Goal: Task Accomplishment & Management: Use online tool/utility

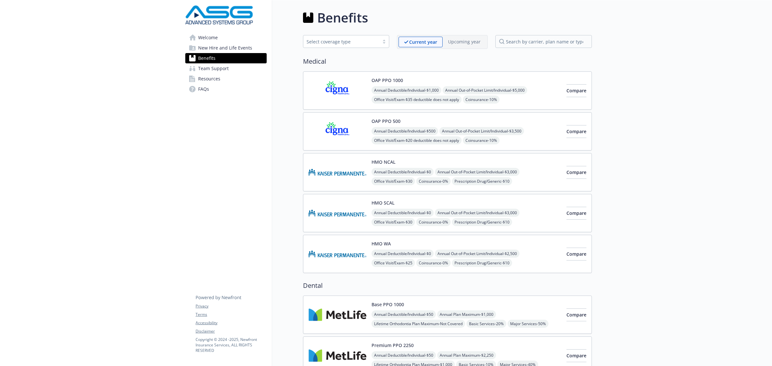
click at [241, 49] on span "New Hire and Life Events" at bounding box center [225, 48] width 54 height 10
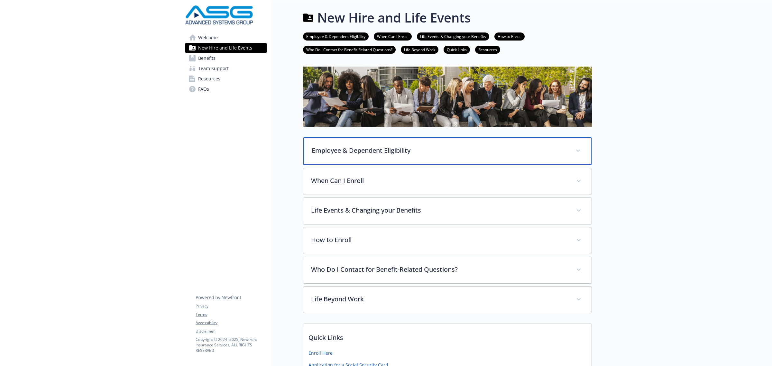
click at [348, 150] on p "Employee & Dependent Eligibility" at bounding box center [440, 151] width 256 height 10
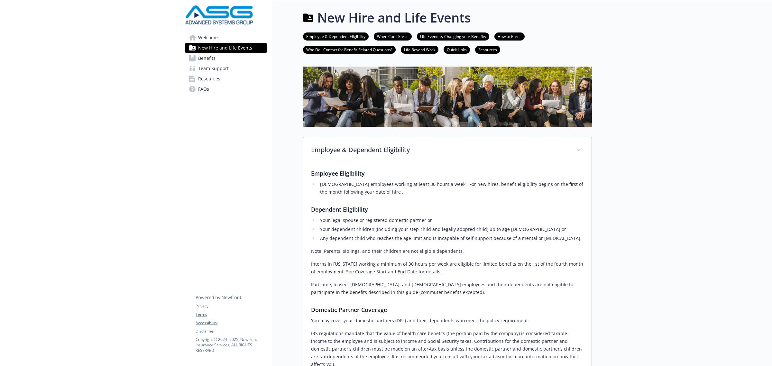
click at [227, 56] on link "Benefits" at bounding box center [225, 58] width 81 height 10
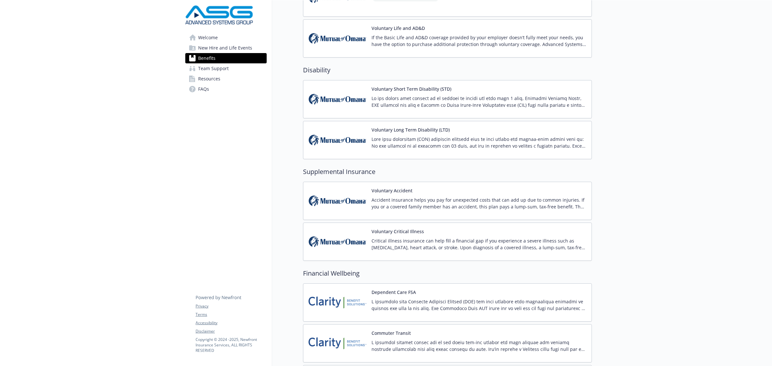
scroll to position [482, 0]
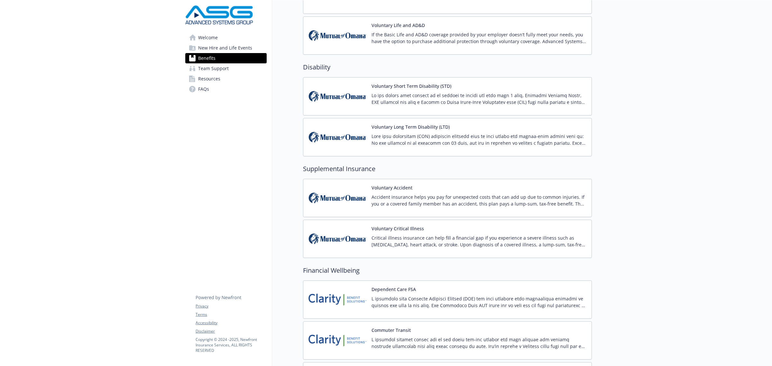
click at [350, 194] on img at bounding box center [337, 197] width 58 height 27
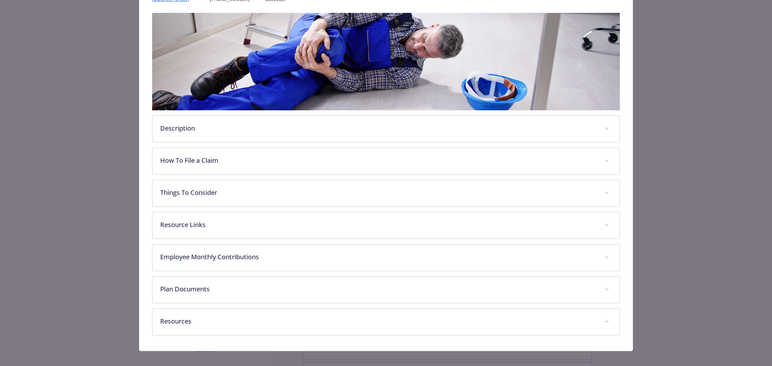
scroll to position [101, 0]
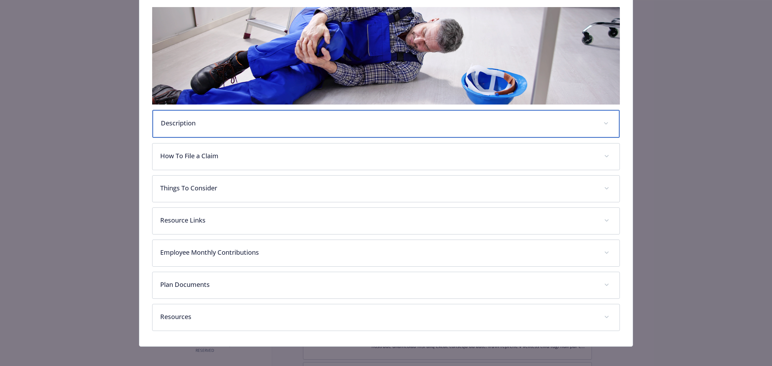
click at [261, 124] on p "Description" at bounding box center [378, 123] width 435 height 10
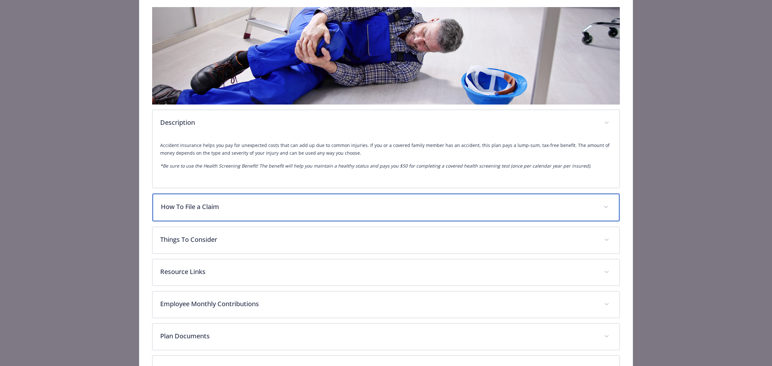
click at [272, 200] on div "How To File a Claim" at bounding box center [385, 208] width 467 height 28
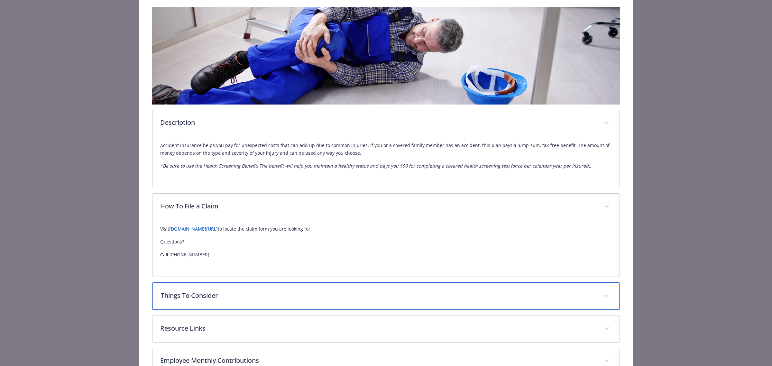
click at [276, 294] on p "Things To Consider" at bounding box center [378, 296] width 435 height 10
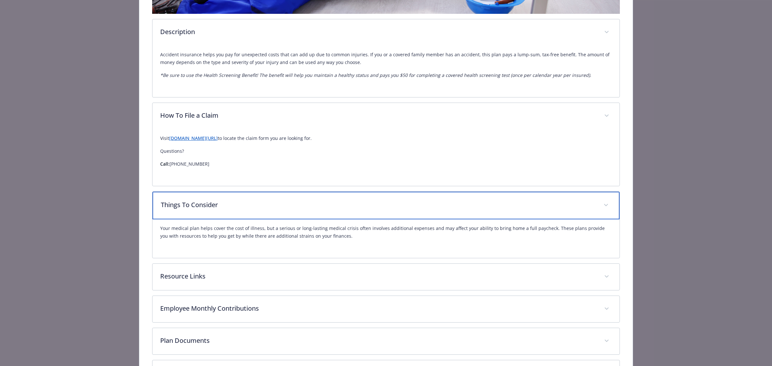
scroll to position [222, 0]
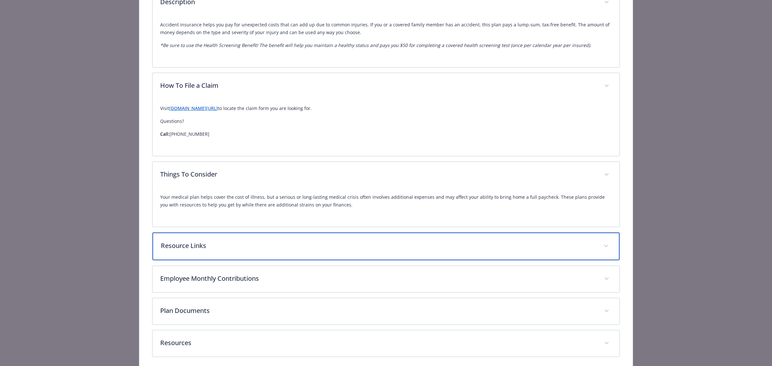
click at [306, 240] on div "Resource Links" at bounding box center [385, 246] width 467 height 28
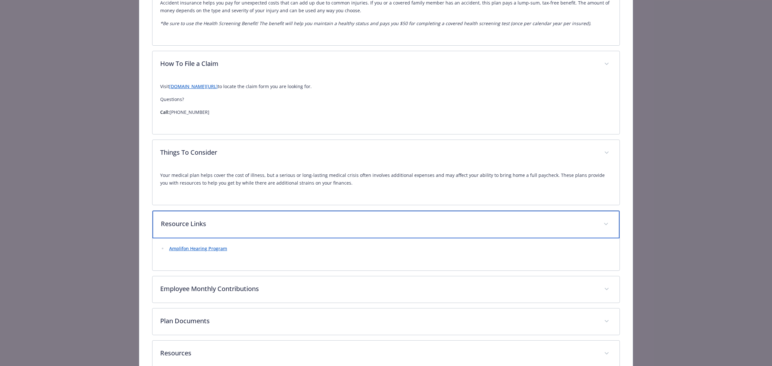
scroll to position [262, 0]
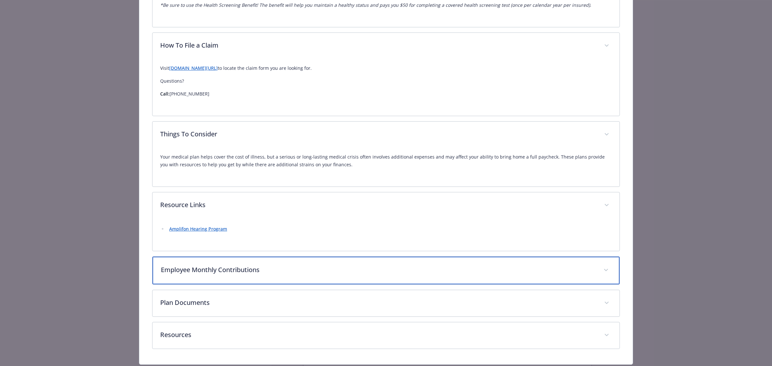
click at [276, 274] on p "Employee Monthly Contributions" at bounding box center [378, 270] width 435 height 10
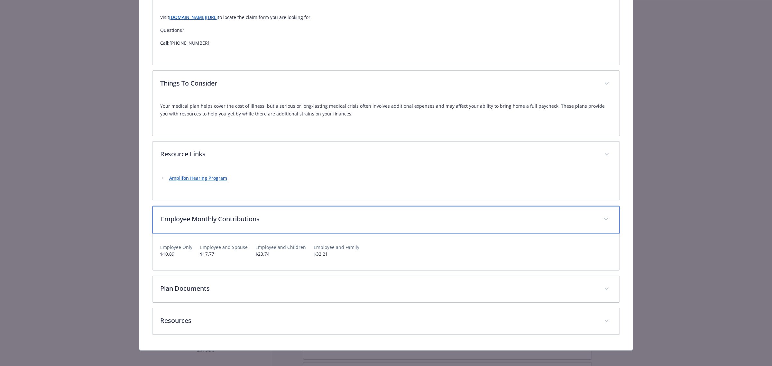
scroll to position [317, 0]
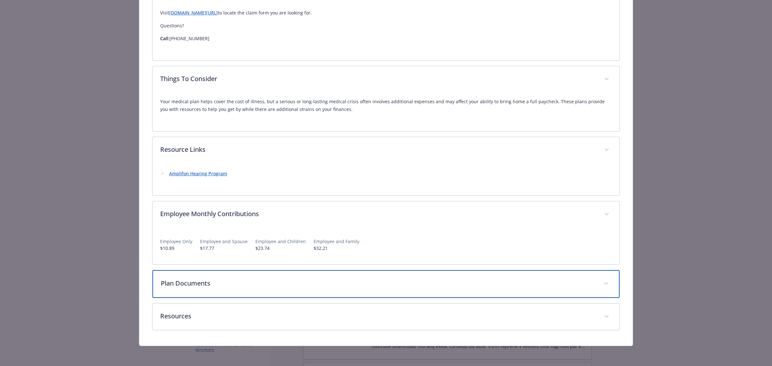
click at [276, 287] on p "Plan Documents" at bounding box center [378, 283] width 435 height 10
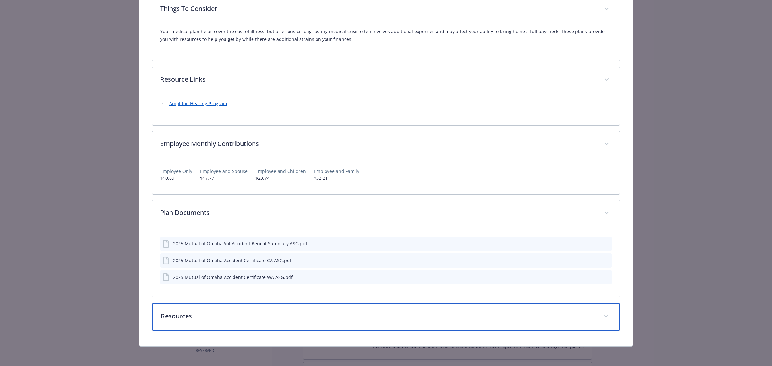
click at [280, 317] on p "Resources" at bounding box center [378, 316] width 435 height 10
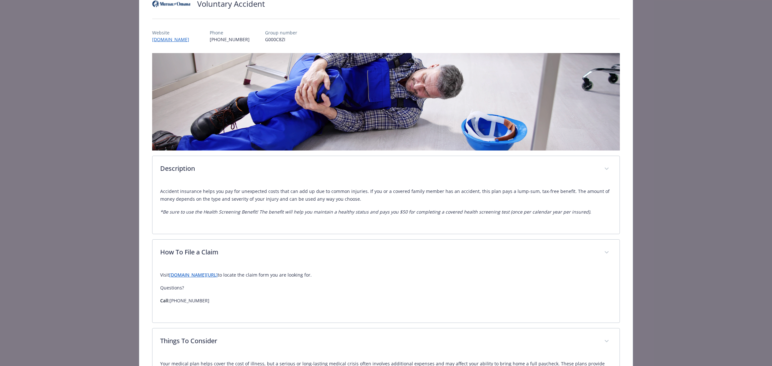
scroll to position [0, 0]
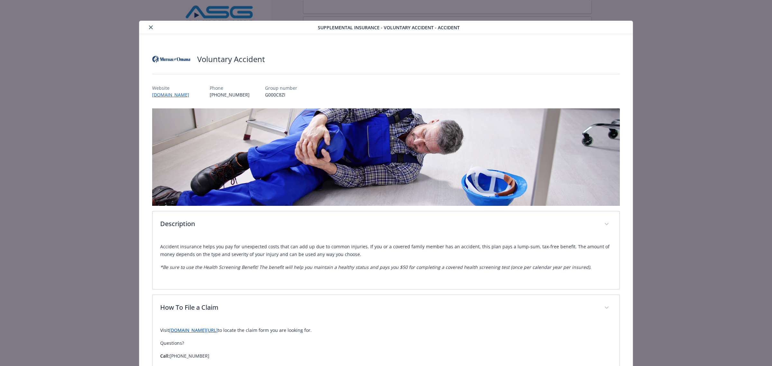
click at [147, 25] on button "close" at bounding box center [151, 27] width 8 height 8
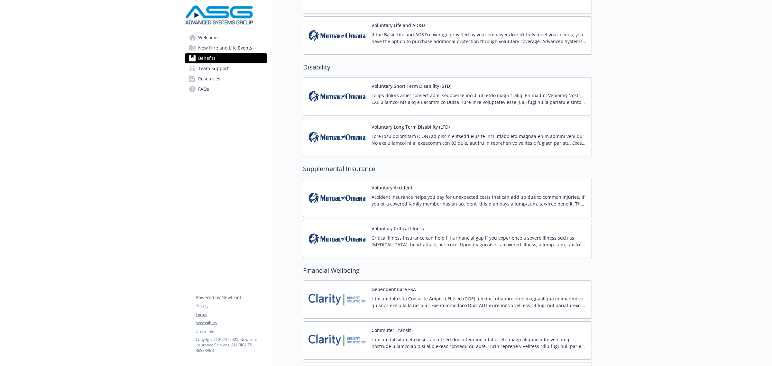
click at [204, 49] on span "New Hire and Life Events" at bounding box center [225, 48] width 54 height 10
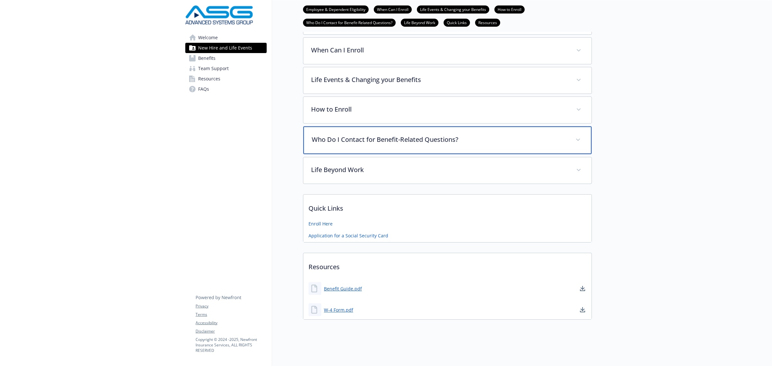
scroll to position [136, 0]
click at [393, 126] on div "Who Do I Contact for Benefit-Related Questions?" at bounding box center [447, 140] width 288 height 28
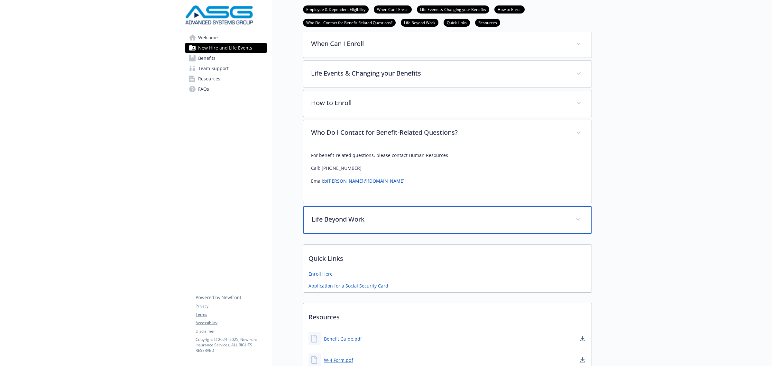
click at [388, 224] on p "Life Beyond Work" at bounding box center [440, 219] width 256 height 10
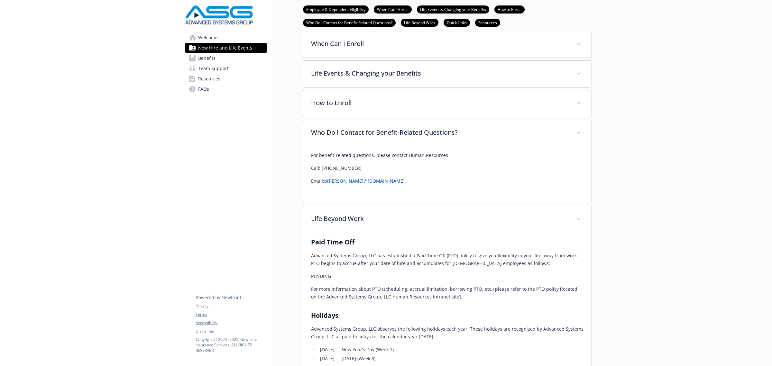
click at [212, 59] on span "Benefits" at bounding box center [206, 58] width 17 height 10
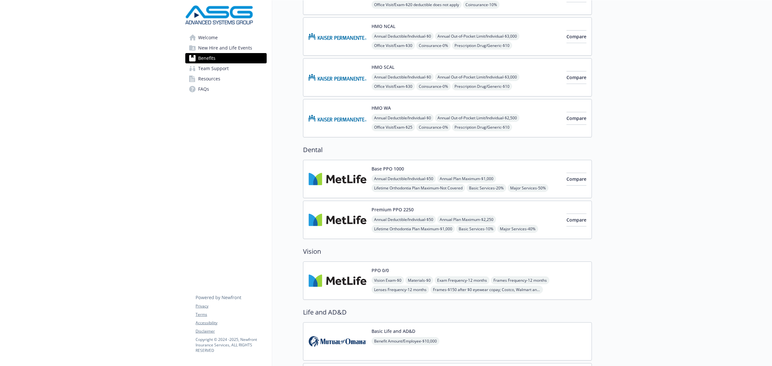
click at [333, 170] on img at bounding box center [337, 178] width 58 height 27
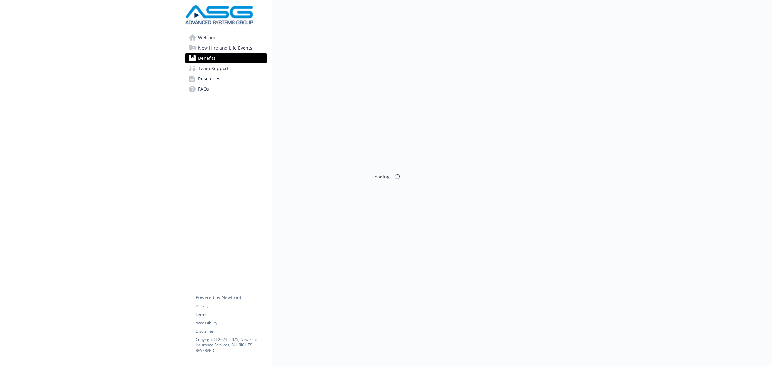
scroll to position [136, 0]
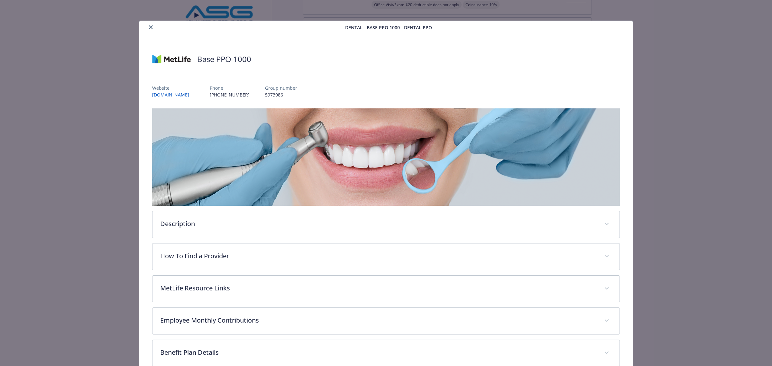
click at [226, 208] on div "Description The Base PPO 1000 plan offers in- and out-of-network benefits, prov…" at bounding box center [385, 253] width 467 height 290
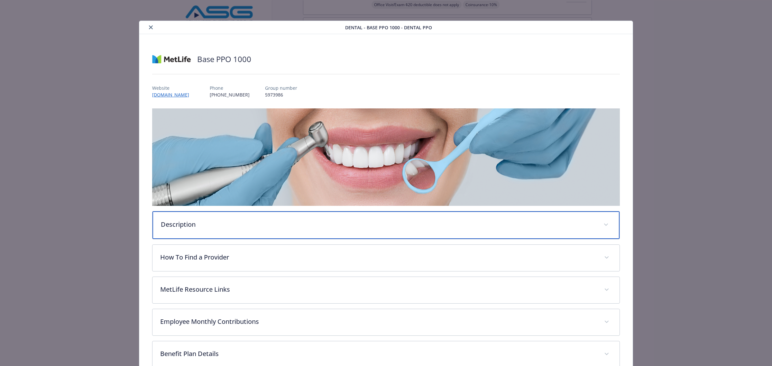
click at [221, 224] on p "Description" at bounding box center [378, 225] width 435 height 10
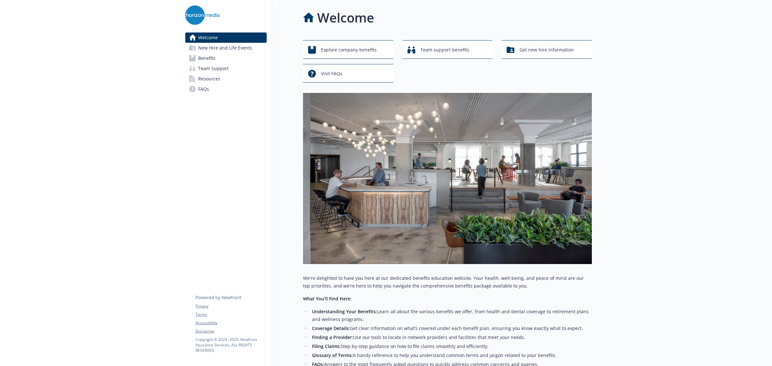
click at [225, 59] on link "Benefits" at bounding box center [225, 58] width 81 height 10
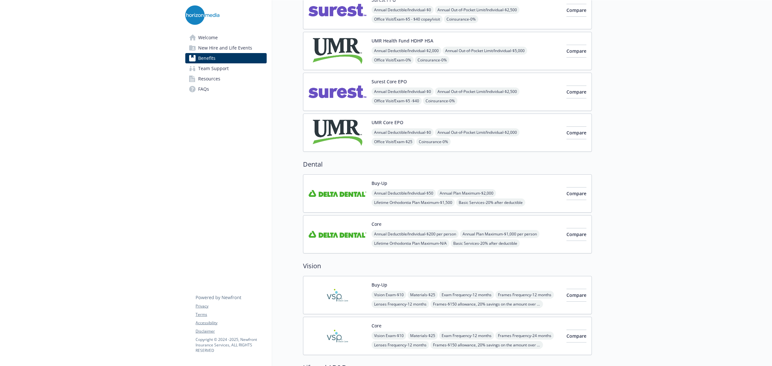
click at [356, 191] on img at bounding box center [337, 193] width 58 height 27
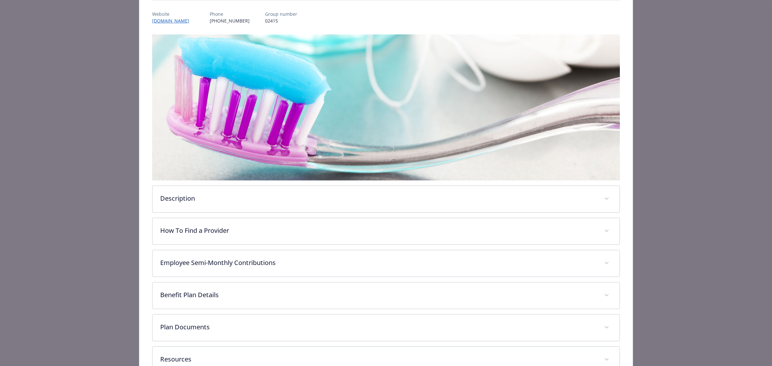
scroll to position [117, 0]
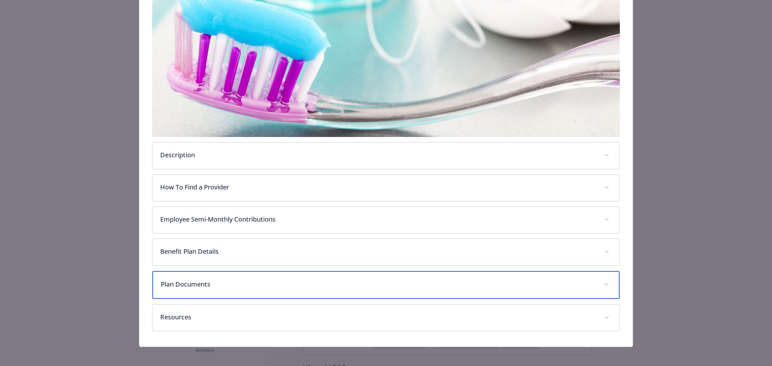
click at [221, 287] on p "Plan Documents" at bounding box center [378, 284] width 435 height 10
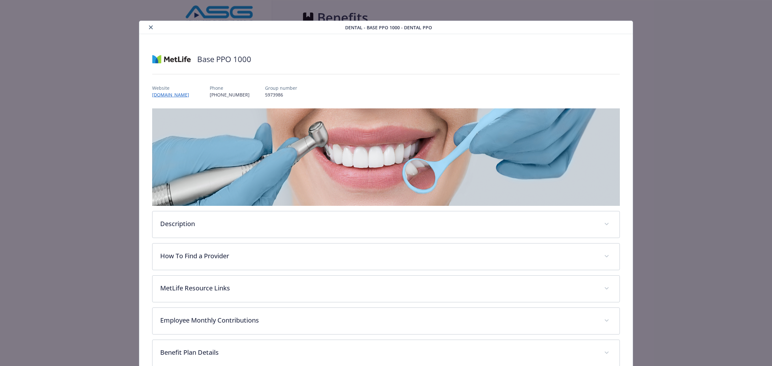
scroll to position [19, 0]
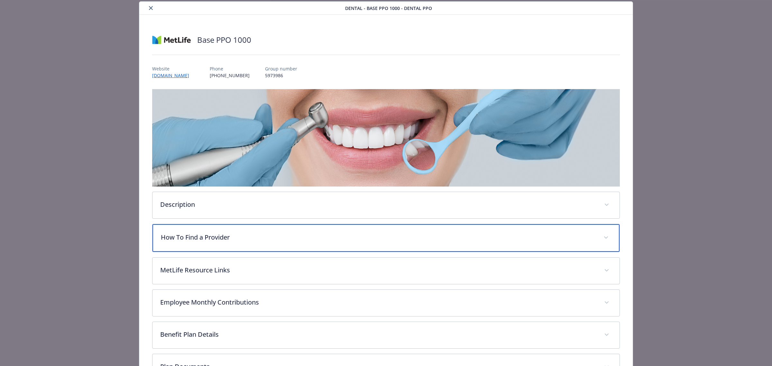
click at [176, 237] on p "How To Find a Provider" at bounding box center [378, 237] width 435 height 10
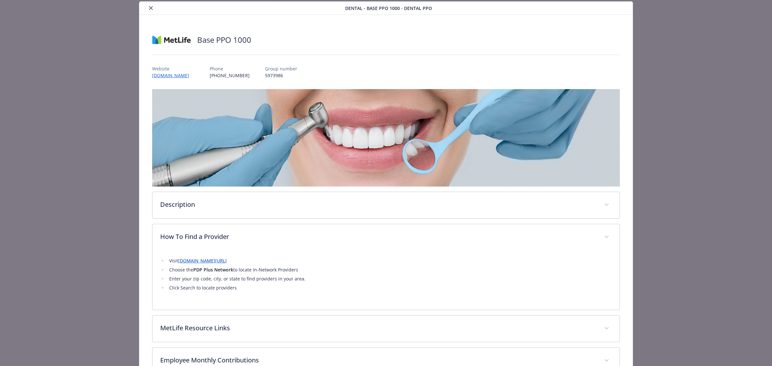
click at [152, 9] on button "close" at bounding box center [151, 8] width 8 height 8
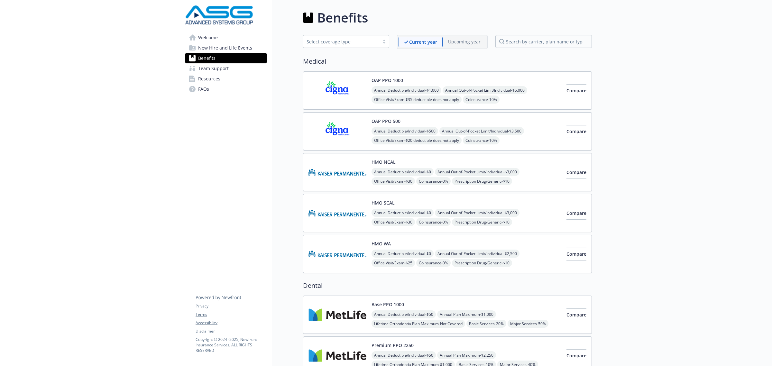
click at [348, 314] on img at bounding box center [337, 314] width 58 height 27
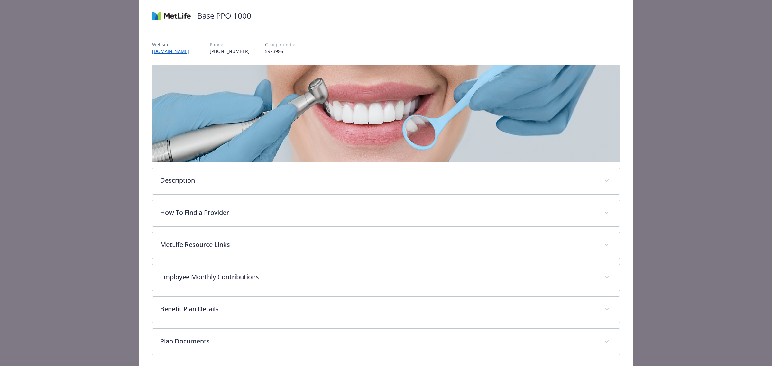
scroll to position [69, 0]
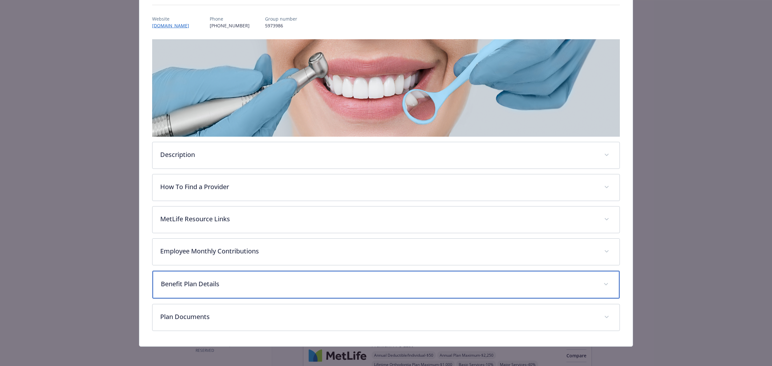
click at [212, 285] on p "Benefit Plan Details" at bounding box center [378, 284] width 435 height 10
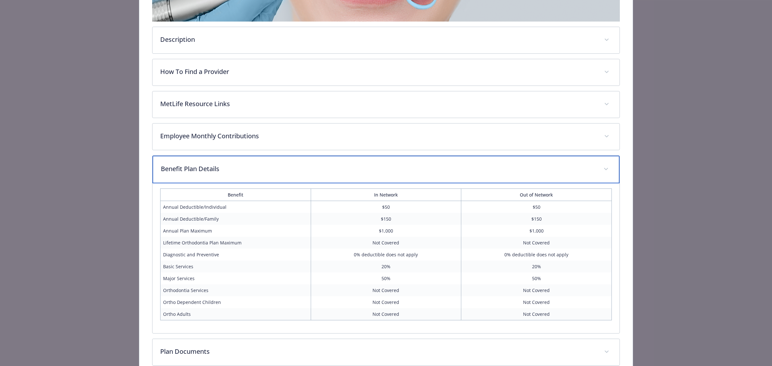
scroll to position [220, 0]
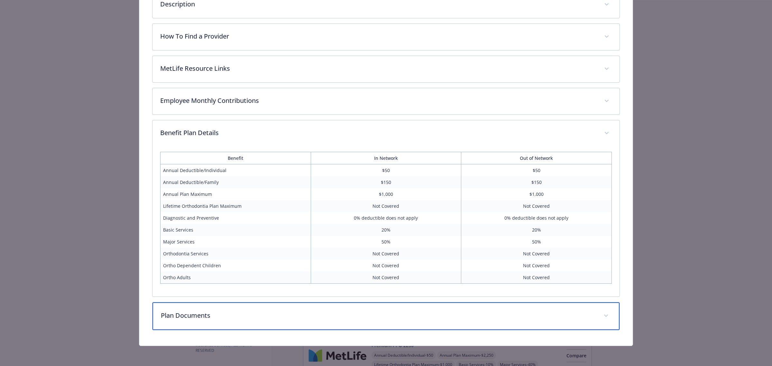
click at [219, 311] on p "Plan Documents" at bounding box center [378, 316] width 435 height 10
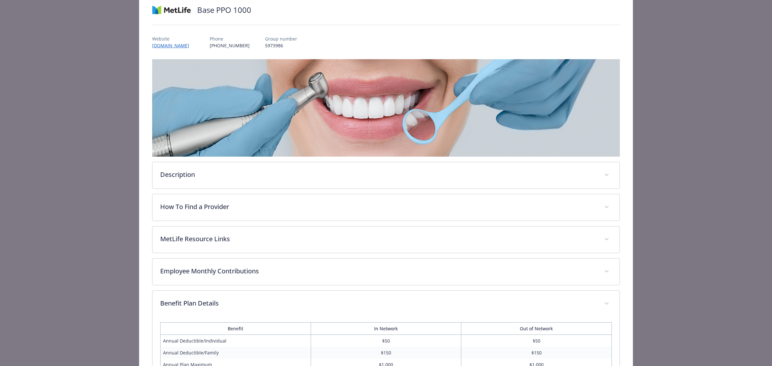
scroll to position [0, 0]
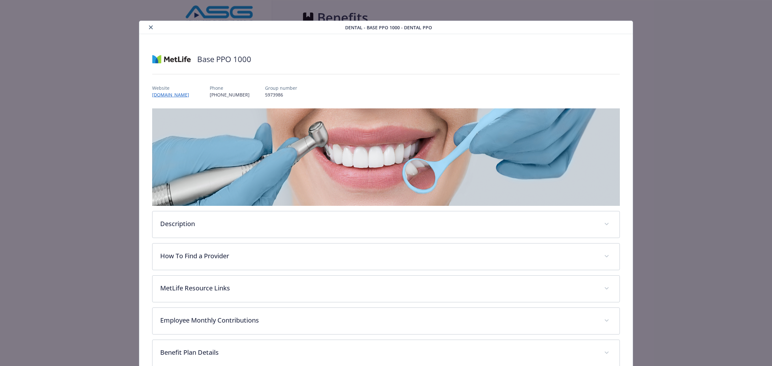
click at [149, 28] on icon "close" at bounding box center [151, 27] width 4 height 4
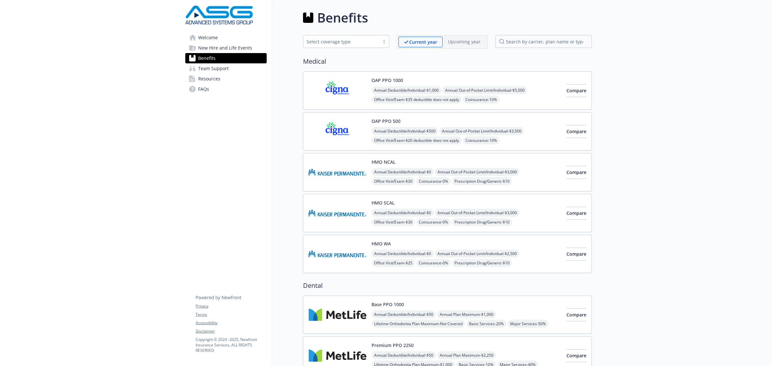
click at [206, 41] on span "Welcome" at bounding box center [208, 37] width 20 height 10
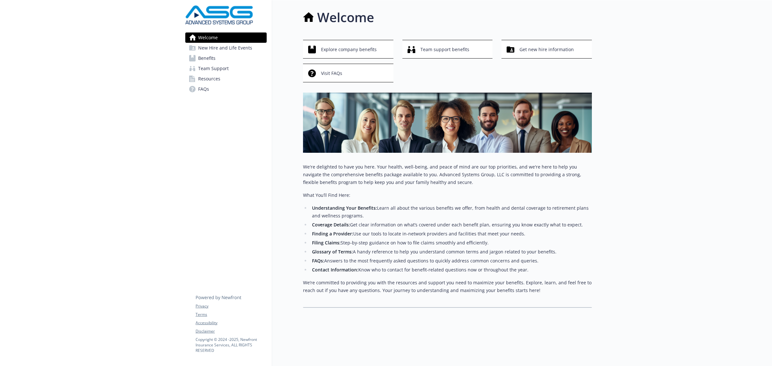
scroll to position [6, 0]
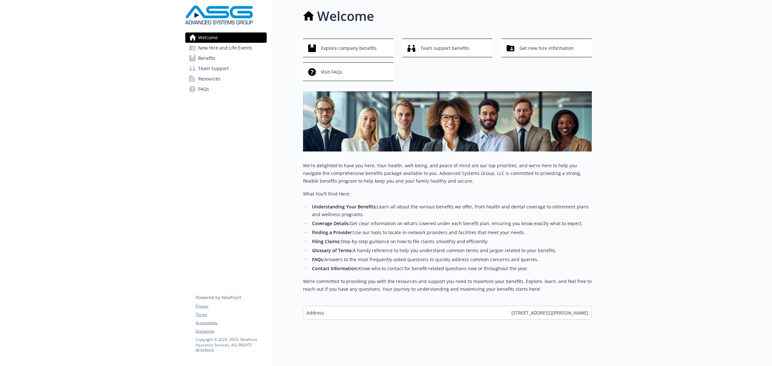
click at [214, 60] on span "Benefits" at bounding box center [206, 58] width 17 height 10
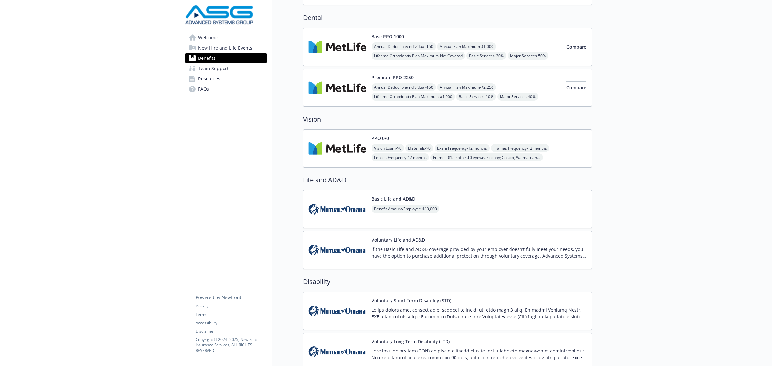
scroll to position [368, 0]
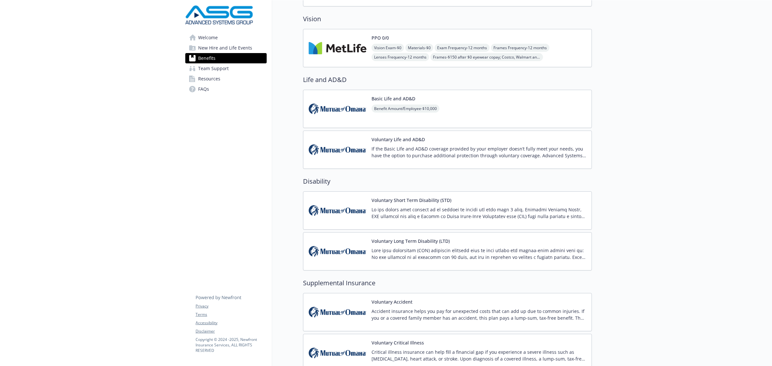
click at [330, 258] on img at bounding box center [337, 251] width 58 height 27
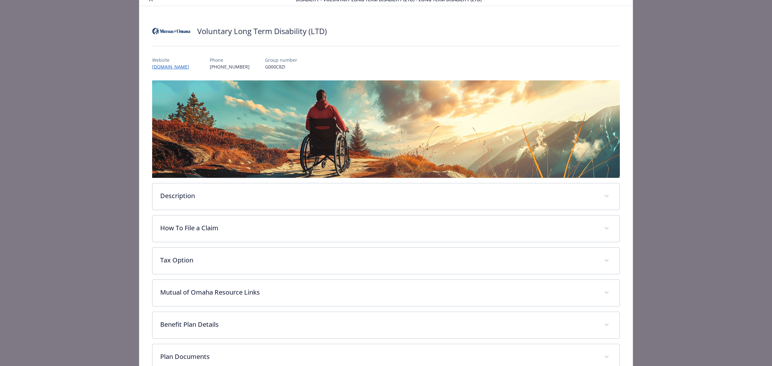
scroll to position [40, 0]
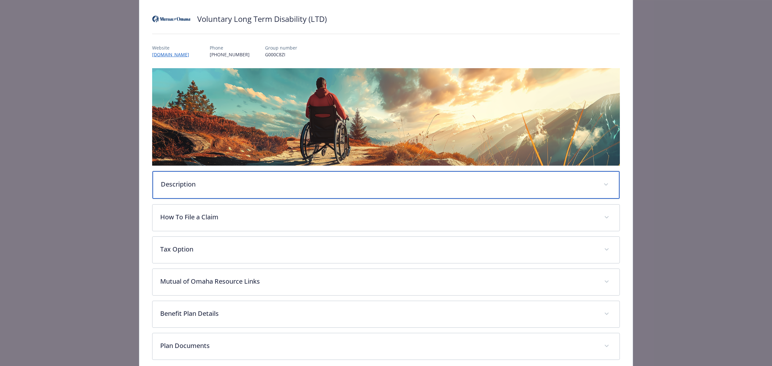
click at [301, 178] on div "Description" at bounding box center [385, 185] width 467 height 28
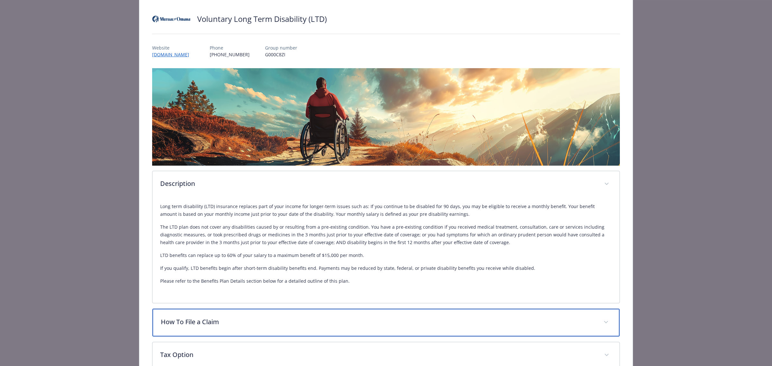
click at [228, 321] on p "How To File a Claim" at bounding box center [378, 322] width 435 height 10
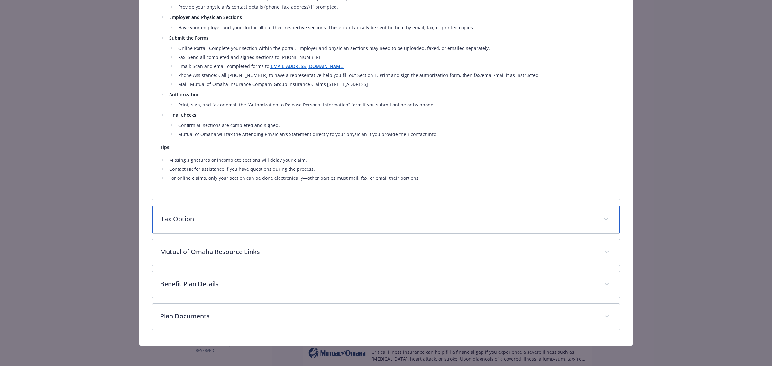
scroll to position [502, 0]
click at [219, 219] on p "Tax Option" at bounding box center [378, 220] width 435 height 10
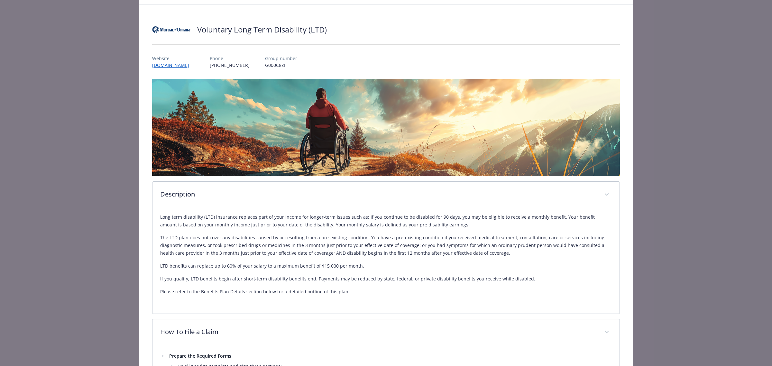
scroll to position [0, 0]
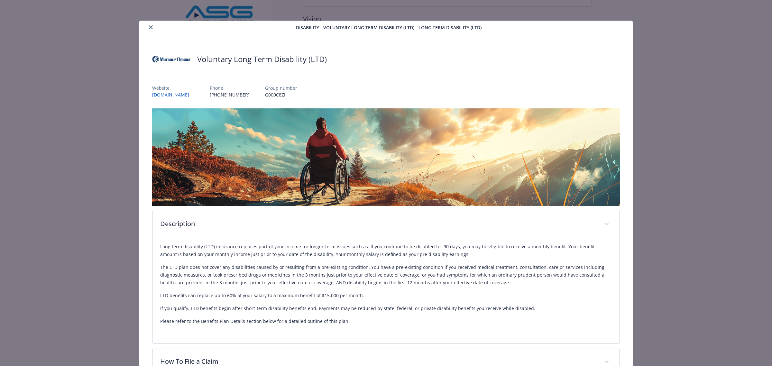
click at [148, 24] on button "close" at bounding box center [151, 27] width 8 height 8
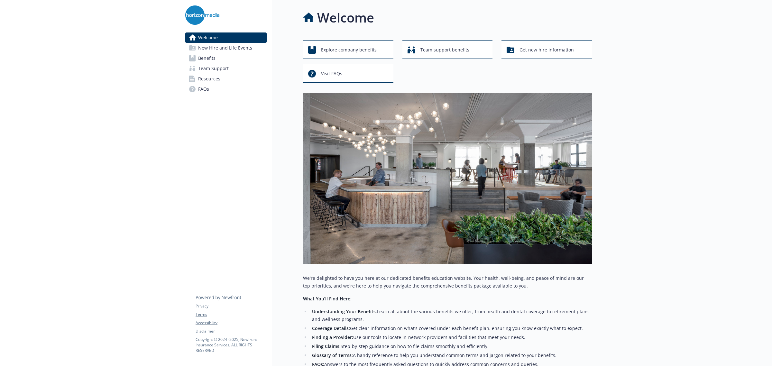
click at [217, 77] on span "Resources" at bounding box center [209, 79] width 22 height 10
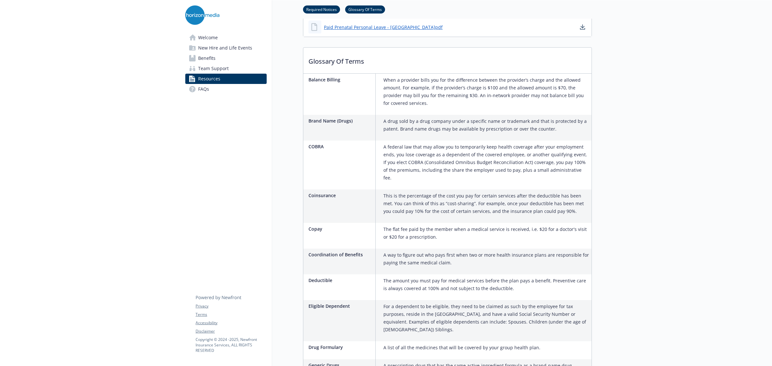
scroll to position [603, 0]
click at [213, 70] on span "Team Support" at bounding box center [213, 68] width 31 height 10
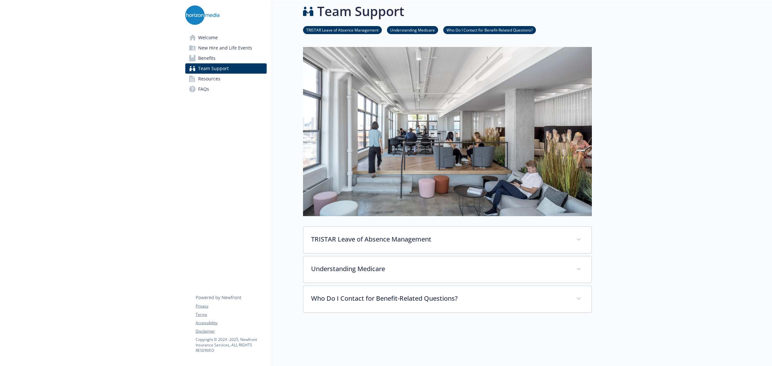
scroll to position [86, 0]
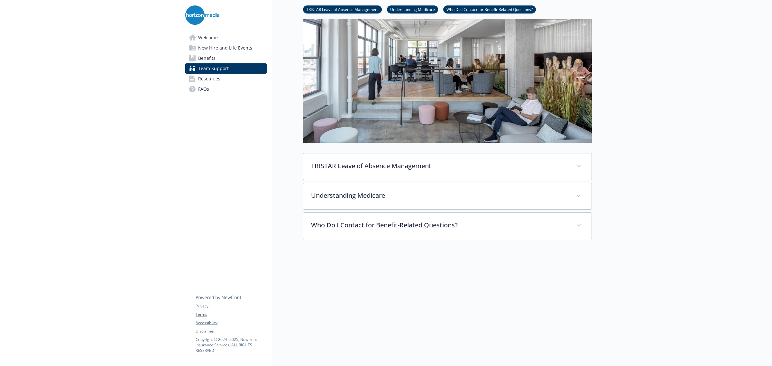
click at [211, 52] on span "New Hire and Life Events" at bounding box center [225, 48] width 54 height 10
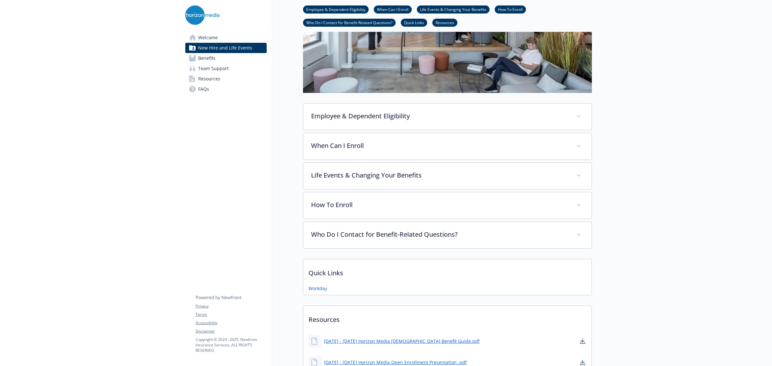
scroll to position [105, 0]
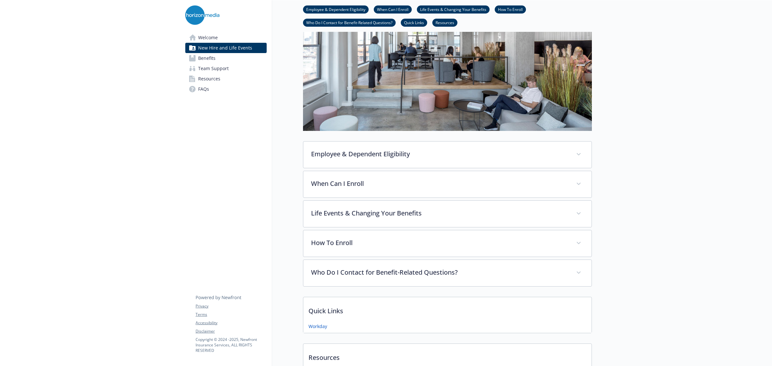
click at [209, 35] on span "Welcome" at bounding box center [208, 37] width 20 height 10
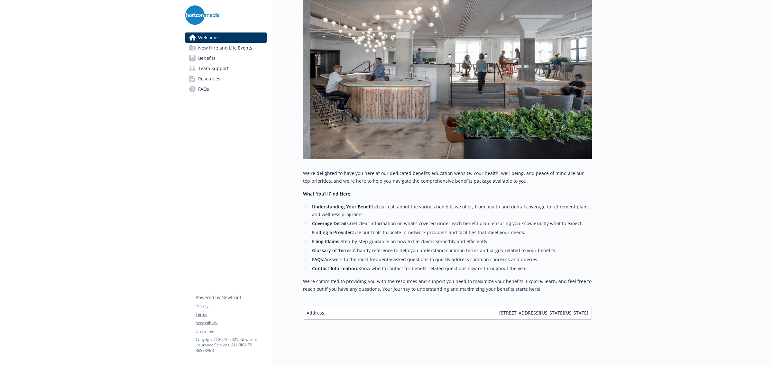
click at [198, 86] on span "FAQs" at bounding box center [203, 89] width 11 height 10
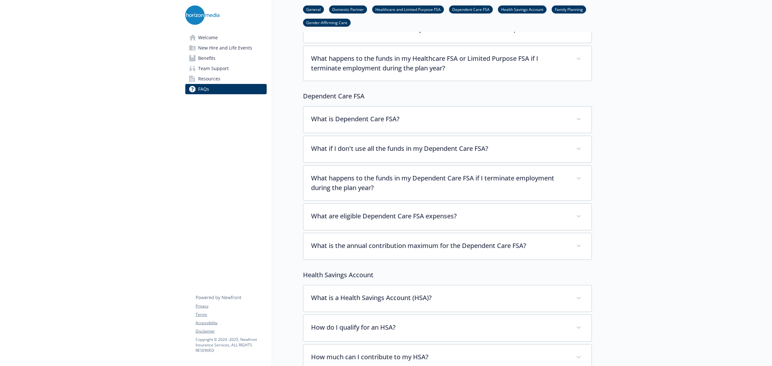
scroll to position [708, 0]
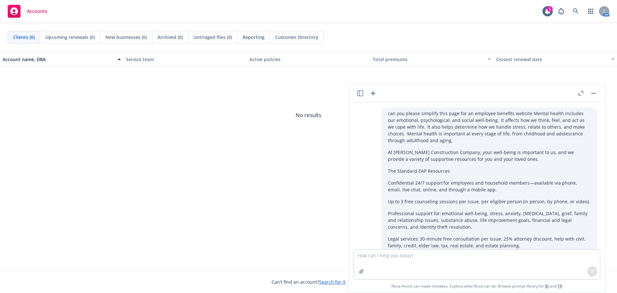
scroll to position [1221, 0]
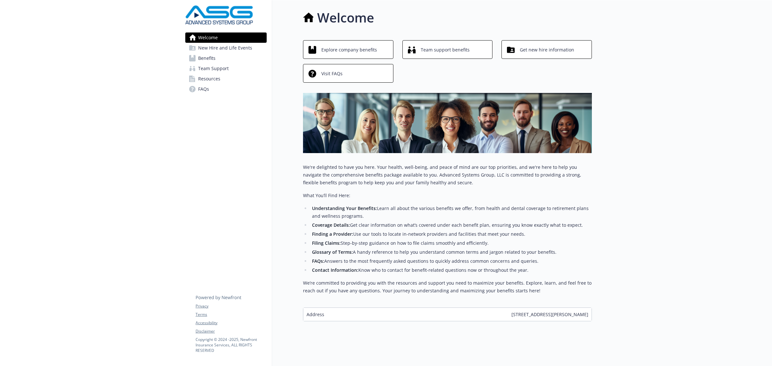
click at [216, 60] on link "Benefits" at bounding box center [225, 58] width 81 height 10
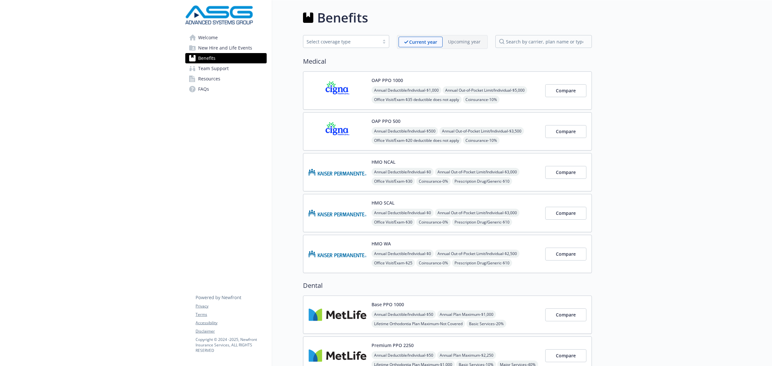
click at [208, 87] on span "FAQs" at bounding box center [203, 89] width 11 height 10
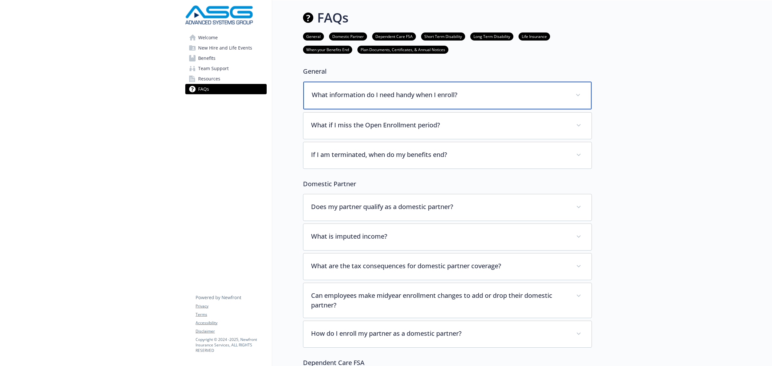
click at [368, 97] on p "What information do I need handy when I enroll?" at bounding box center [440, 95] width 256 height 10
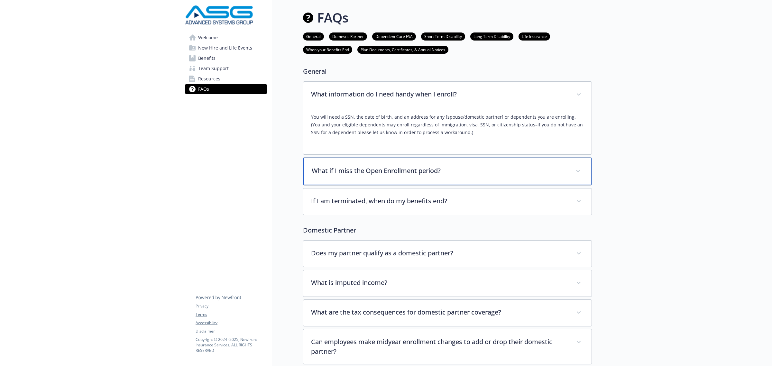
click at [356, 170] on p "What if I miss the Open Enrollment period?" at bounding box center [440, 171] width 256 height 10
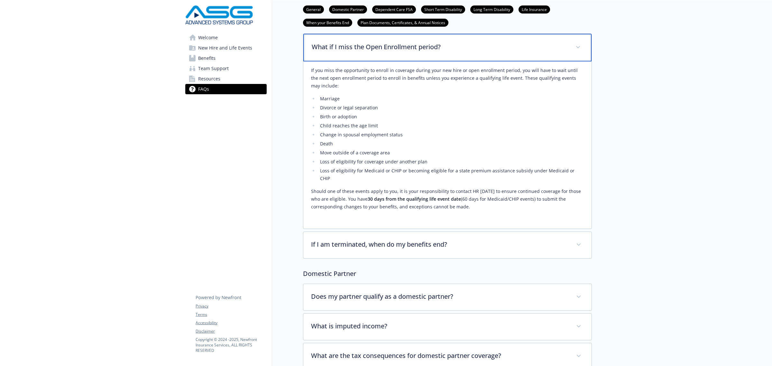
scroll to position [161, 0]
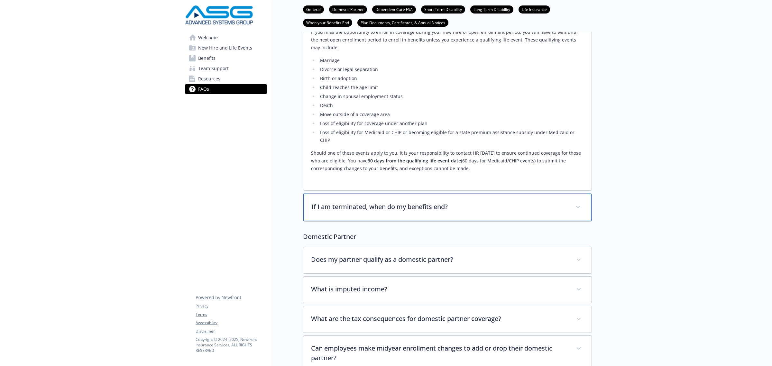
click at [368, 194] on div "If I am terminated, when do my benefits end?" at bounding box center [447, 208] width 288 height 28
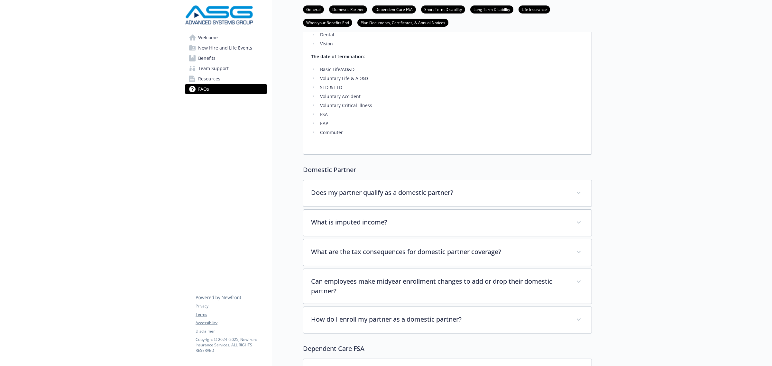
scroll to position [402, 0]
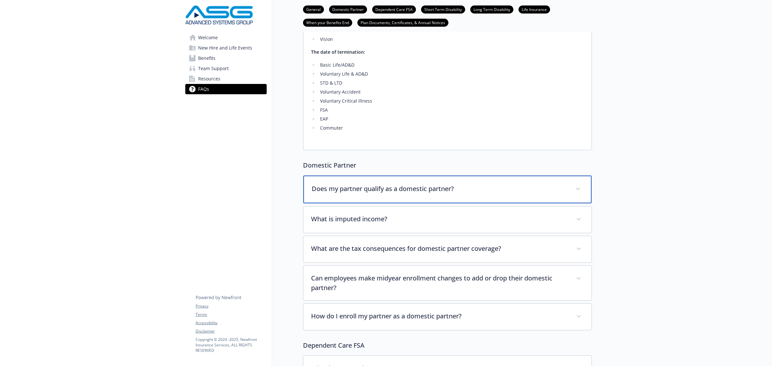
click at [358, 185] on p "Does my partner qualify as a domestic partner?" at bounding box center [440, 189] width 256 height 10
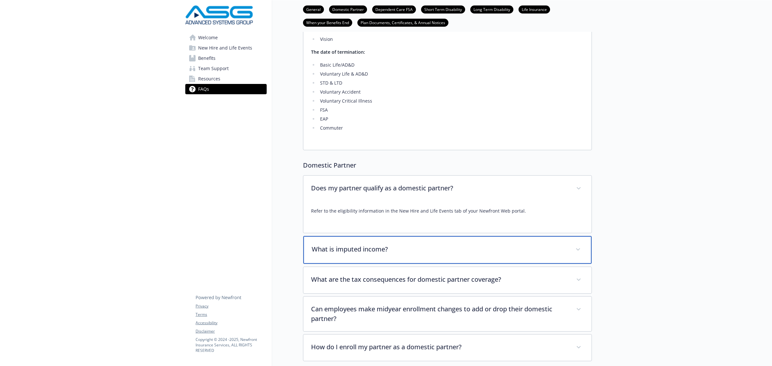
click at [335, 251] on div "What is imputed income?" at bounding box center [447, 250] width 288 height 28
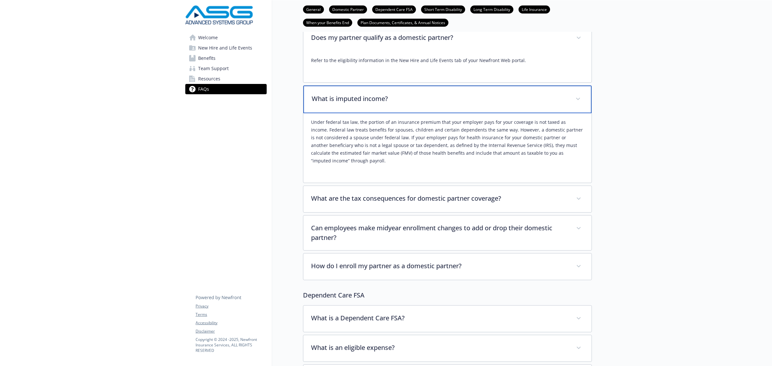
scroll to position [563, 0]
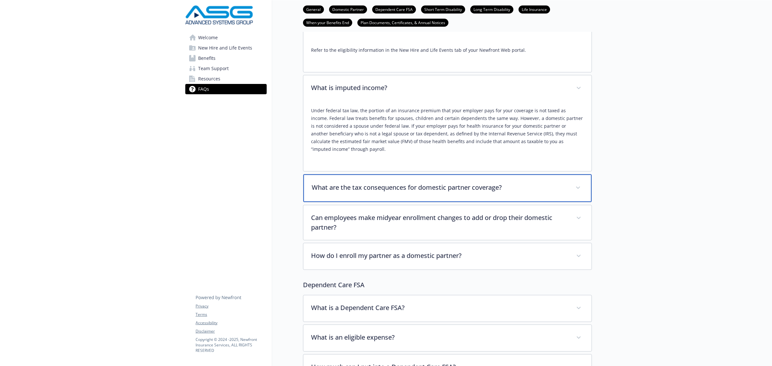
click at [348, 175] on div "What are the tax consequences for domestic partner coverage?" at bounding box center [447, 188] width 288 height 28
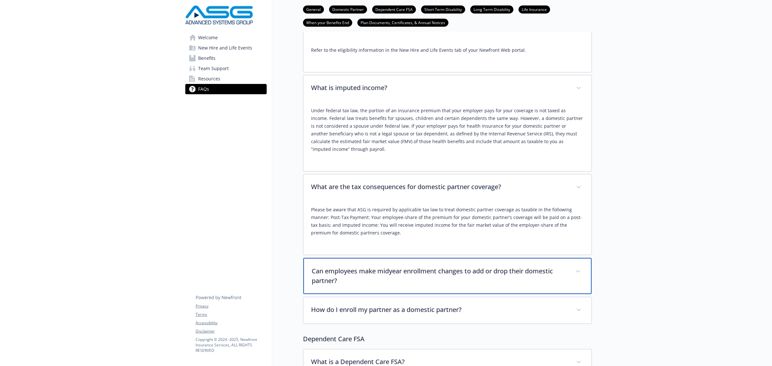
click at [335, 276] on p "Can employees make midyear enrollment changes to add or drop their domestic par…" at bounding box center [440, 275] width 256 height 19
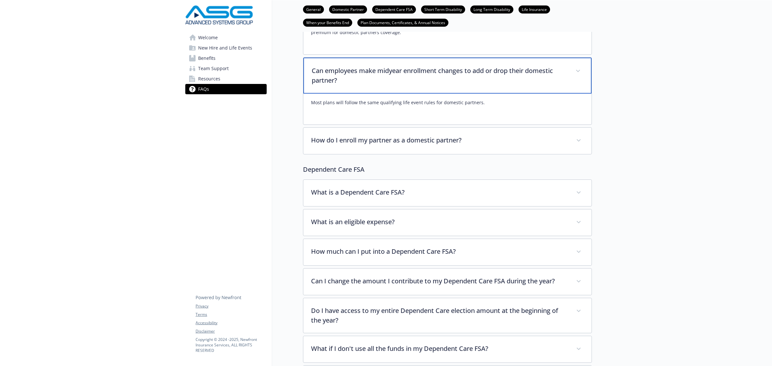
scroll to position [764, 0]
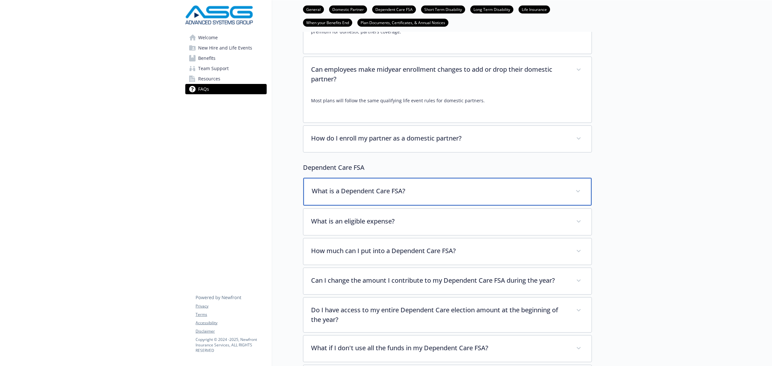
click at [350, 191] on div "What is a Dependent Care FSA?" at bounding box center [447, 192] width 288 height 28
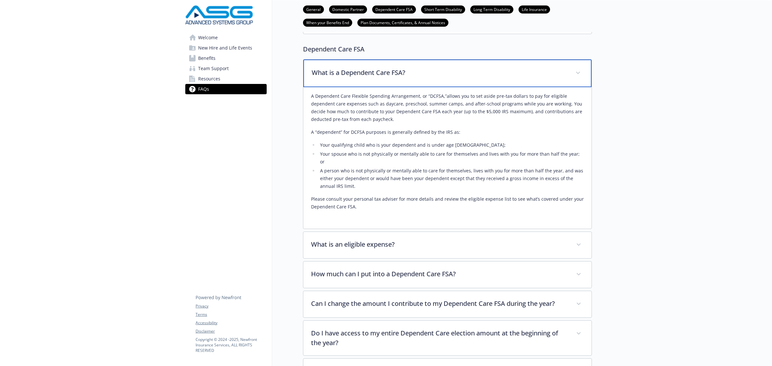
scroll to position [884, 0]
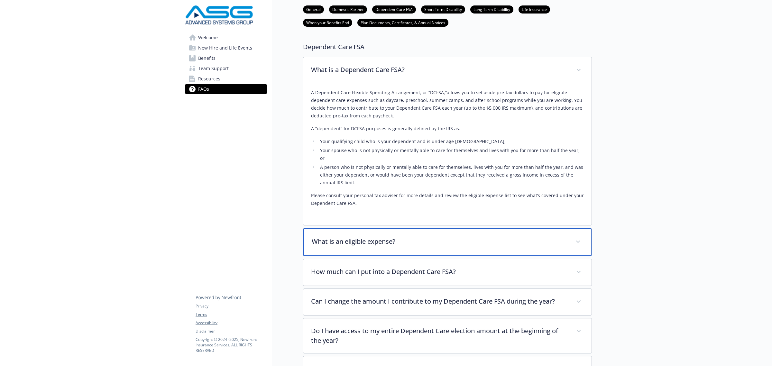
click at [355, 228] on div "What is an eligible expense?" at bounding box center [447, 242] width 288 height 28
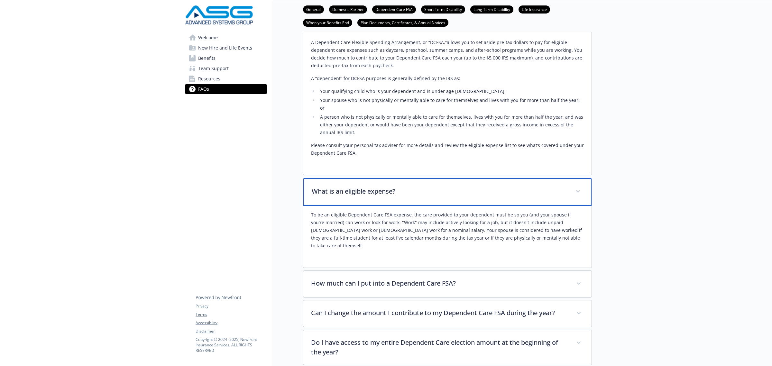
scroll to position [1045, 0]
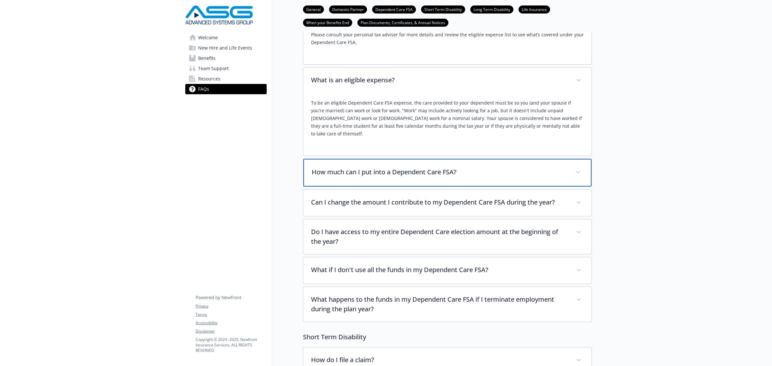
click at [353, 159] on div "How much can I put into a Dependent Care FSA?" at bounding box center [447, 173] width 288 height 28
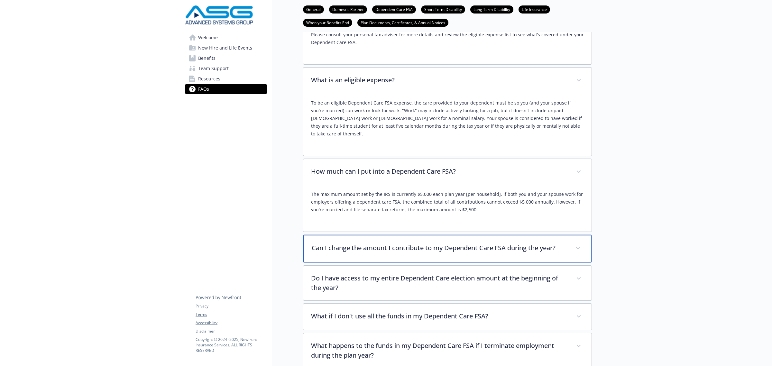
click at [347, 243] on p "Can I change the amount I contribute to my Dependent Care FSA during the year?" at bounding box center [440, 248] width 256 height 10
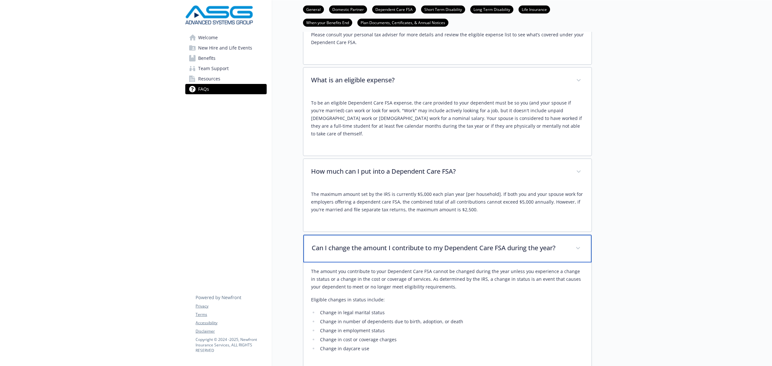
scroll to position [1165, 0]
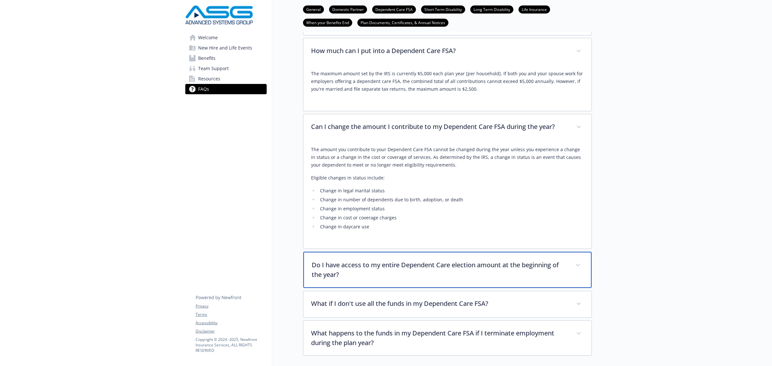
click at [345, 260] on p "Do I have access to my entire Dependent Care election amount at the beginning o…" at bounding box center [440, 269] width 256 height 19
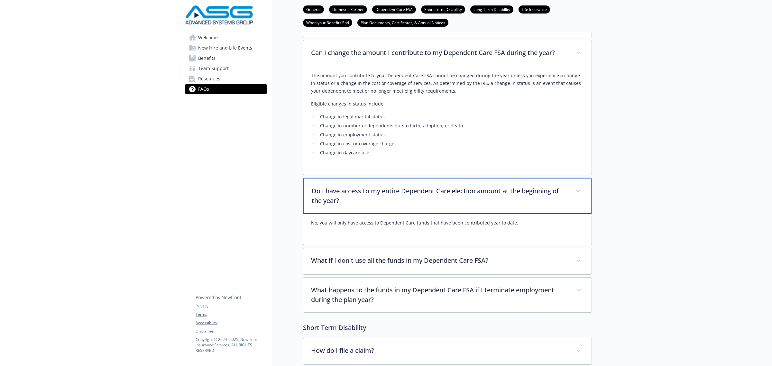
scroll to position [1246, 0]
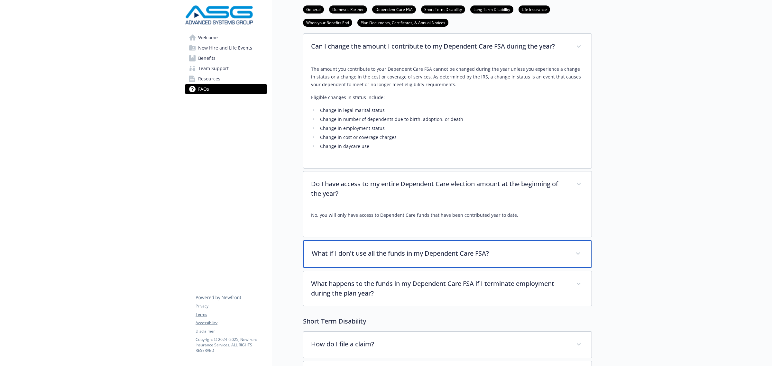
click at [343, 249] on p "What if I don't use all the funds in my Dependent Care FSA?" at bounding box center [440, 254] width 256 height 10
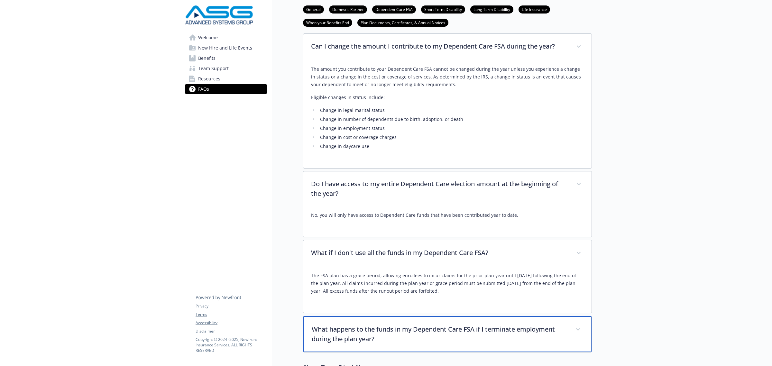
click at [376, 324] on p "What happens to the funds in my Dependent Care FSA if I terminate employment du…" at bounding box center [440, 333] width 256 height 19
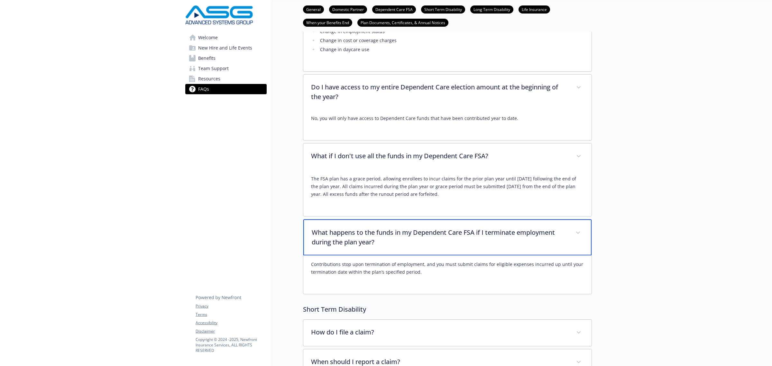
scroll to position [1366, 0]
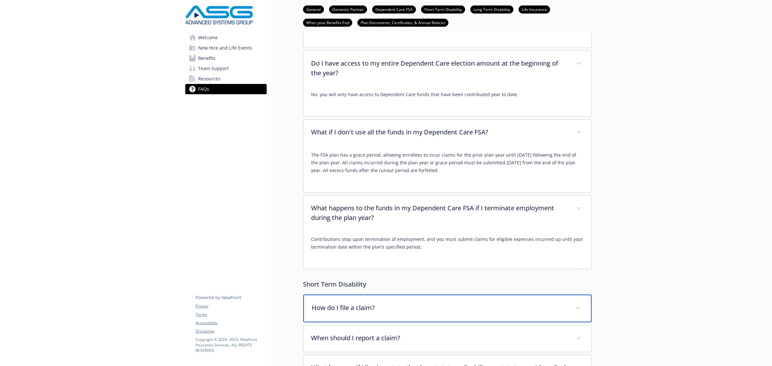
click at [354, 303] on p "How do I file a claim?" at bounding box center [440, 308] width 256 height 10
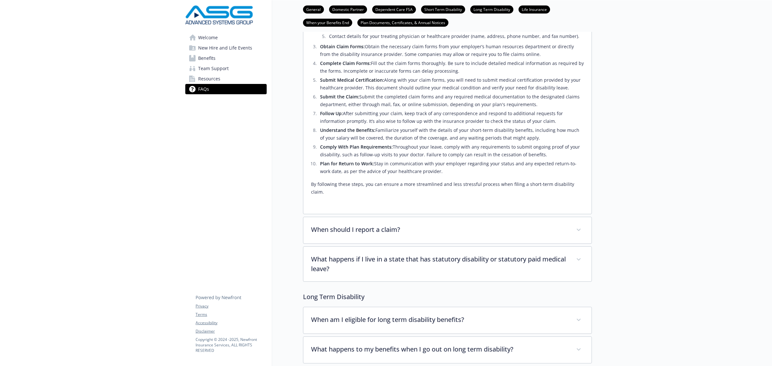
scroll to position [1768, 0]
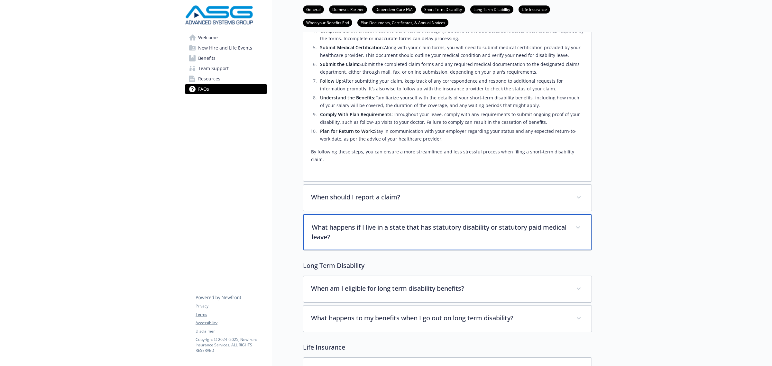
click at [349, 222] on p "What happens if I live in a state that has statutory disability or statutory pa…" at bounding box center [440, 231] width 256 height 19
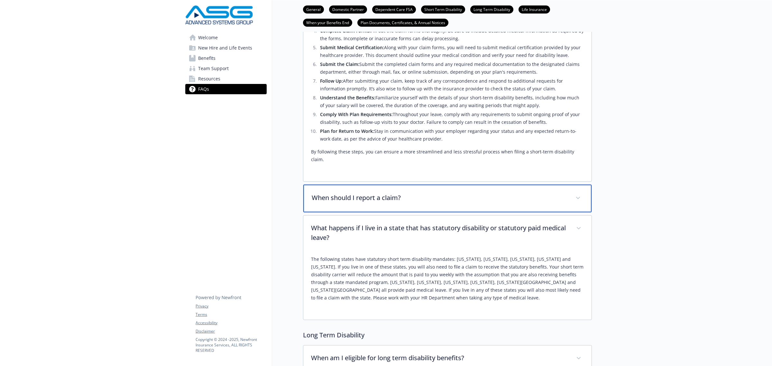
click at [357, 193] on p "When should I report a claim?" at bounding box center [440, 198] width 256 height 10
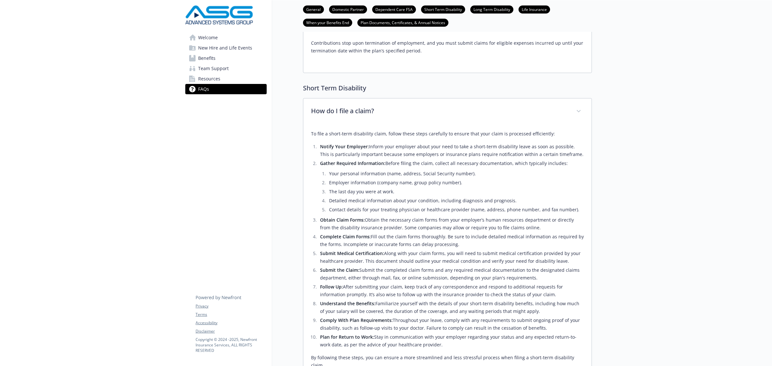
scroll to position [1527, 0]
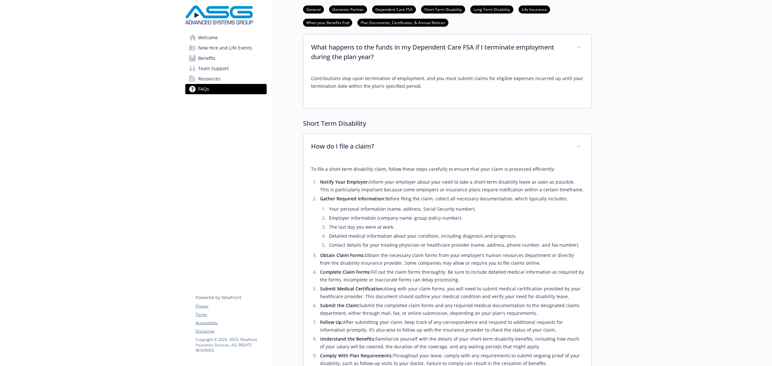
click at [203, 59] on span "Benefits" at bounding box center [206, 58] width 17 height 10
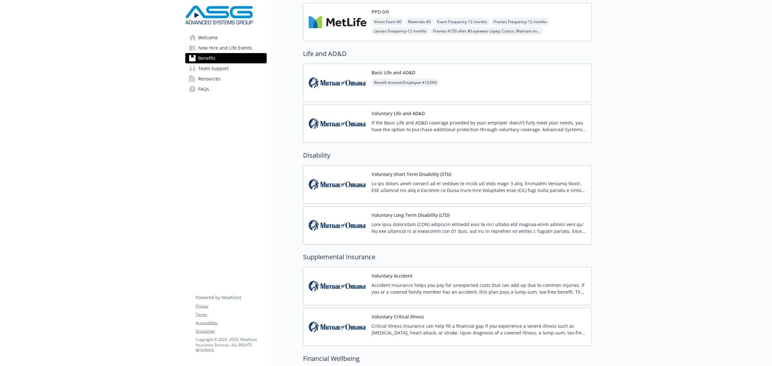
click at [352, 184] on img at bounding box center [337, 184] width 58 height 27
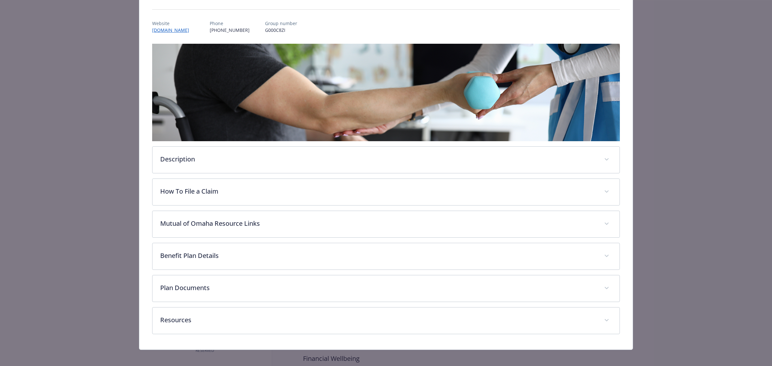
scroll to position [69, 0]
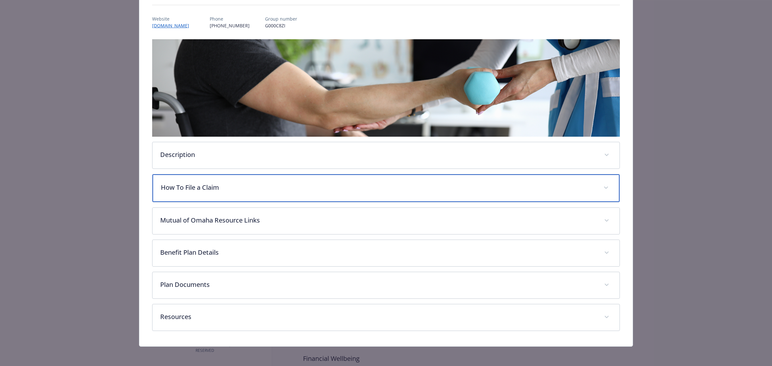
click at [200, 184] on p "How To File a Claim" at bounding box center [378, 188] width 435 height 10
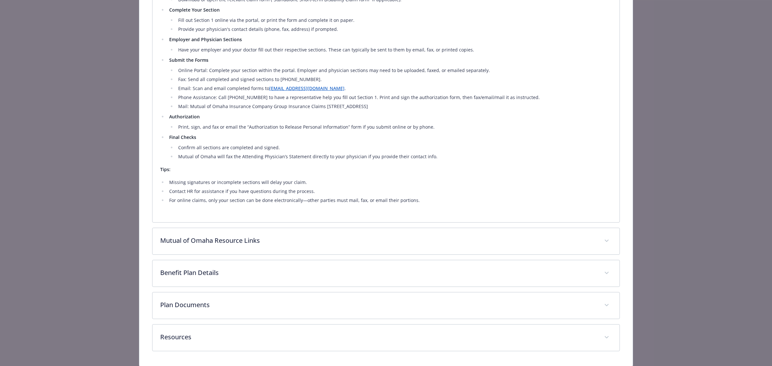
scroll to position [397, 0]
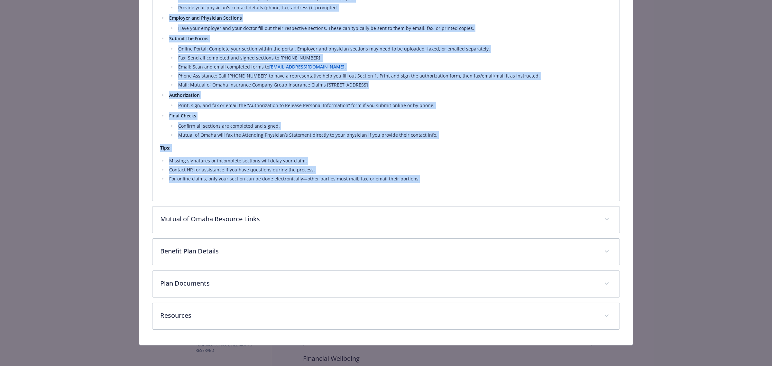
drag, startPoint x: 168, startPoint y: 211, endPoint x: 430, endPoint y: 179, distance: 264.0
click at [430, 179] on div "Prepare the Required Forms You'll need to complete and sign three sections: Sec…" at bounding box center [385, 31] width 451 height 304
copy div "Prepare the Required Forms You'll need to complete and sign three sections: Sec…"
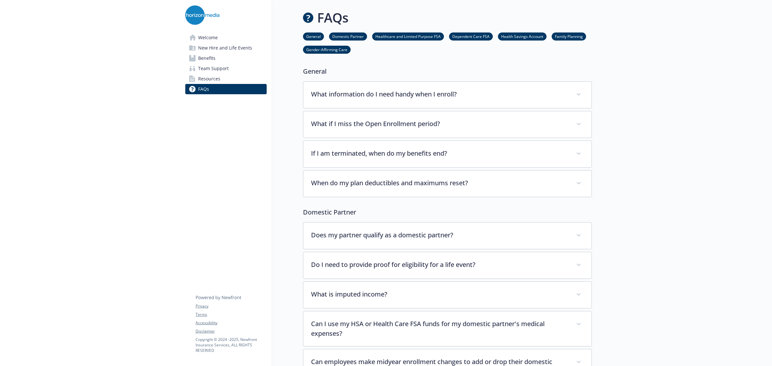
scroll to position [708, 0]
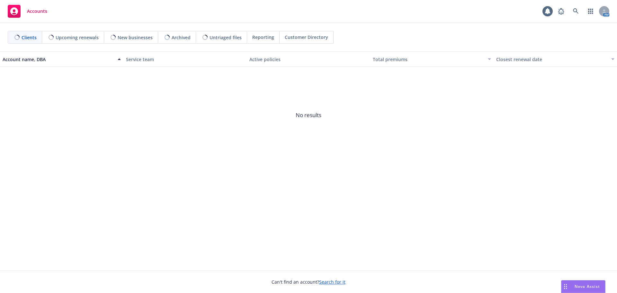
click at [570, 287] on div "Nova Assist" at bounding box center [588, 286] width 36 height 5
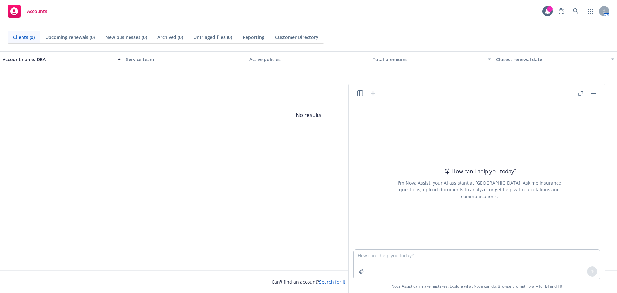
click at [354, 92] on header at bounding box center [477, 93] width 257 height 18
click at [362, 94] on icon "button" at bounding box center [361, 93] width 6 height 6
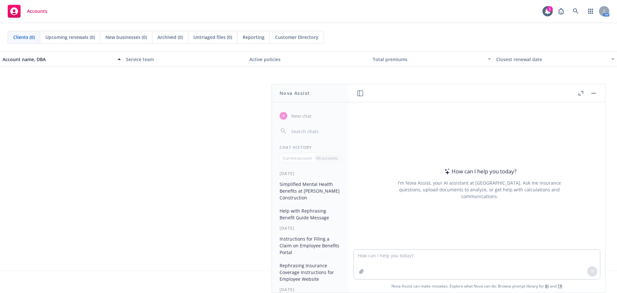
click at [322, 160] on p "All accounts" at bounding box center [327, 157] width 22 height 5
click at [380, 262] on textarea at bounding box center [477, 264] width 246 height 30
click at [382, 258] on textarea at bounding box center [477, 264] width 246 height 30
type textarea "can you rephrase this email to my client"
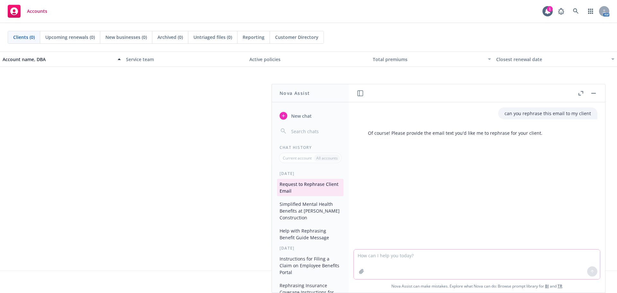
click at [438, 258] on textarea at bounding box center [477, 264] width 246 height 30
paste textarea "We completed the update to the Mental Health Resources page on Strive. We pulle…"
type textarea "We completed the update to the Mental Health Resources page on Strive. We pulle…"
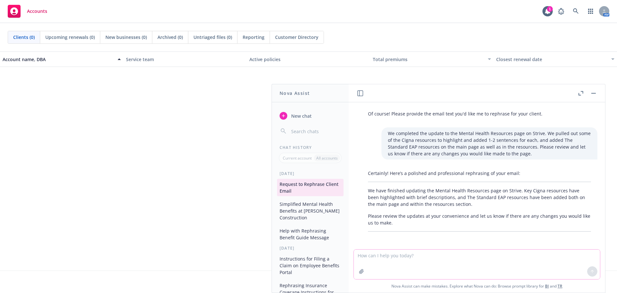
scroll to position [20, 0]
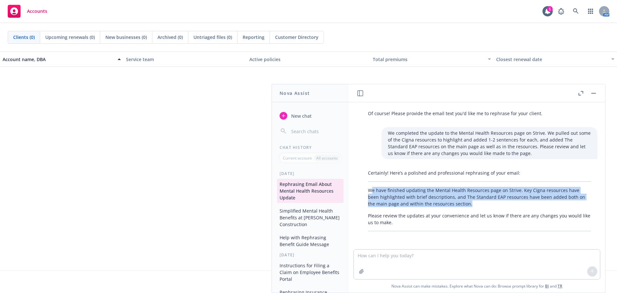
drag, startPoint x: 372, startPoint y: 190, endPoint x: 465, endPoint y: 206, distance: 94.9
click at [465, 206] on p "We have finished updating the Mental Health Resources page on Strive. Key Cigna…" at bounding box center [479, 197] width 223 height 20
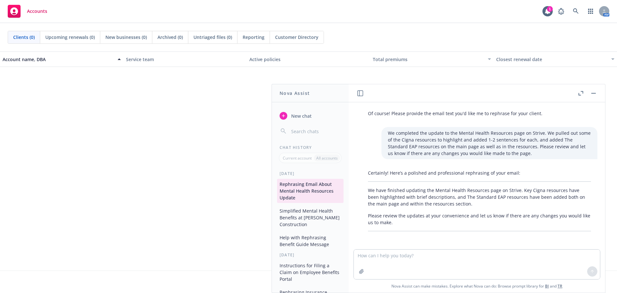
click at [441, 222] on p "Please review the updates at your convenience and let us know if there are any …" at bounding box center [479, 219] width 223 height 14
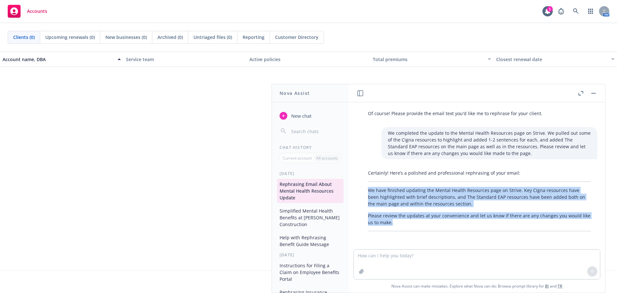
drag, startPoint x: 430, startPoint y: 221, endPoint x: 366, endPoint y: 189, distance: 72.0
click at [366, 189] on div "Certainly! Here’s a polished and professional rephrasing of your email: We have…" at bounding box center [480, 200] width 236 height 67
copy div "We have finished updating the Mental Health Resources page on Strive. Key Cigna…"
click at [425, 261] on textarea at bounding box center [477, 264] width 246 height 30
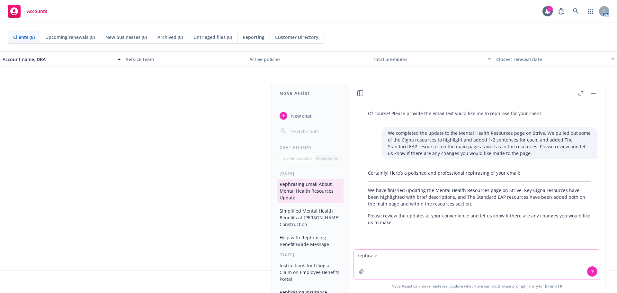
paste textarea "We have finished updating the Mental Health Resources page on Strive. Key Cigna…"
type textarea "rephrase We have finished updating the Mental Health Resources page on Strive. …"
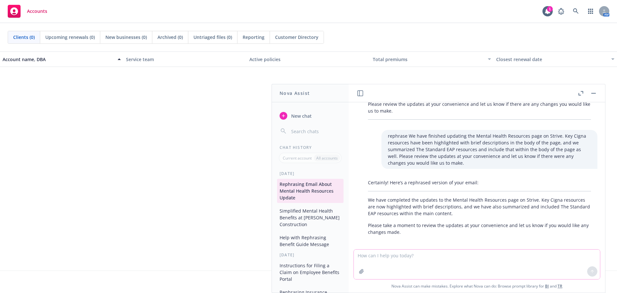
scroll to position [135, 0]
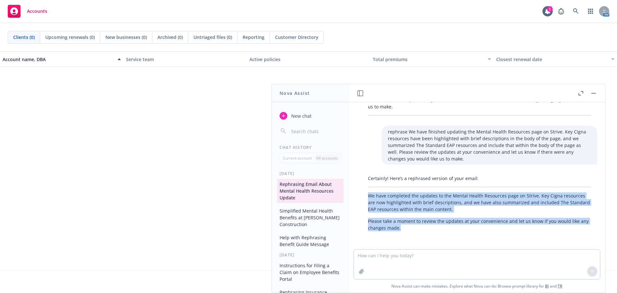
drag, startPoint x: 435, startPoint y: 228, endPoint x: 368, endPoint y: 193, distance: 75.4
click at [368, 193] on div "Certainly! Here’s a rephrased version of your email: We have completed the upda…" at bounding box center [480, 202] width 236 height 61
copy div "We have completed the updates to the Mental Health Resources page on Strive. Ke…"
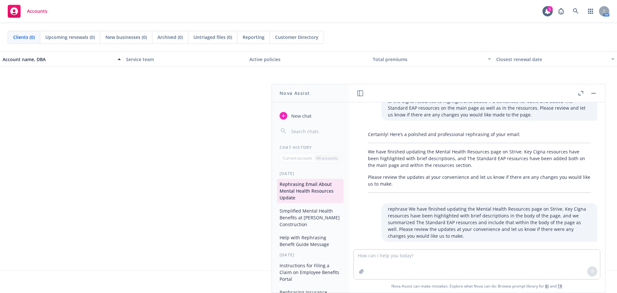
scroll to position [64, 0]
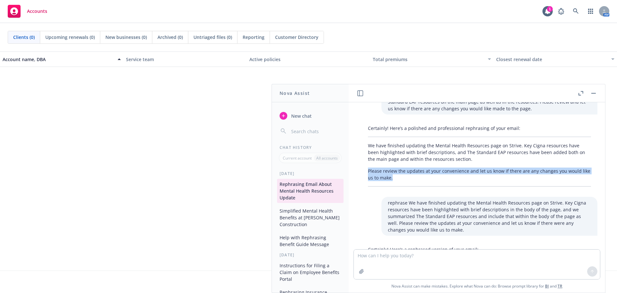
drag, startPoint x: 444, startPoint y: 175, endPoint x: 364, endPoint y: 171, distance: 80.5
click at [364, 171] on div "Certainly! Here’s a polished and professional rephrasing of your email: We have…" at bounding box center [480, 155] width 236 height 67
copy p "Please review the updates at your convenience and let us know if there are any …"
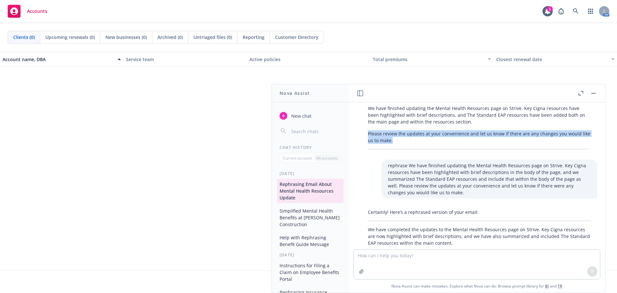
scroll to position [135, 0]
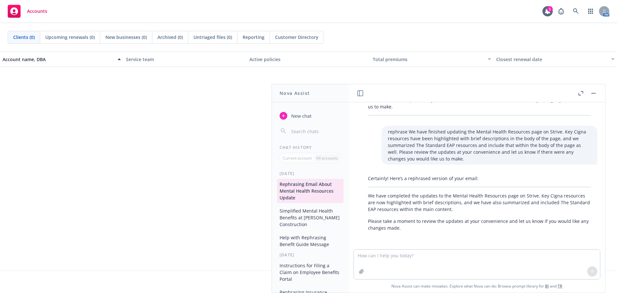
click at [326, 158] on p "All accounts" at bounding box center [327, 157] width 22 height 5
click at [595, 95] on button "button" at bounding box center [594, 93] width 8 height 8
